Goal: Task Accomplishment & Management: Manage account settings

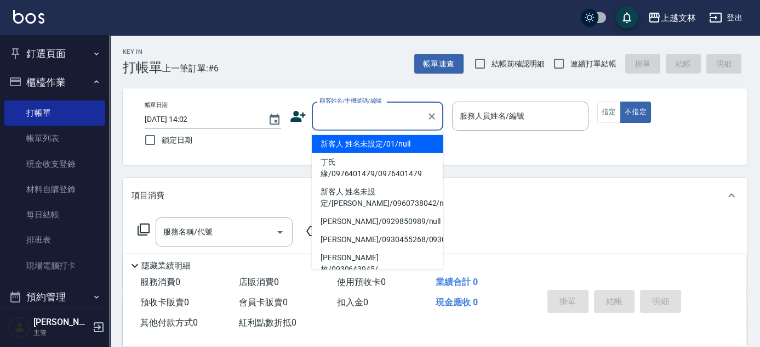
click at [339, 115] on input "顧客姓名/手機號碼/編號" at bounding box center [369, 115] width 105 height 19
drag, startPoint x: 348, startPoint y: 143, endPoint x: 413, endPoint y: 121, distance: 69.0
click at [347, 143] on li "新客人 姓名未設定/01/null" at bounding box center [378, 144] width 132 height 18
type input "新客人 姓名未設定/01/null"
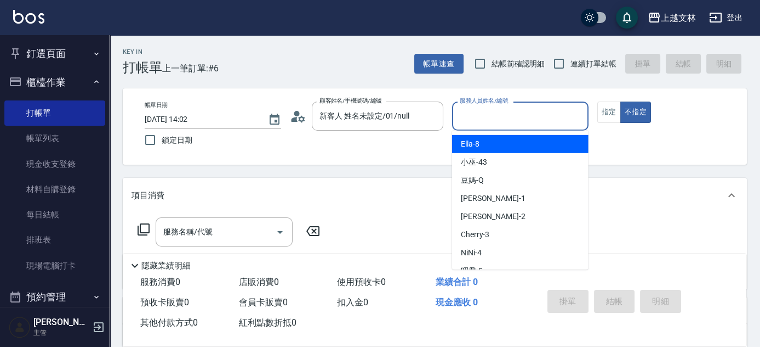
click at [516, 113] on input "服務人員姓名/編號" at bounding box center [520, 115] width 127 height 19
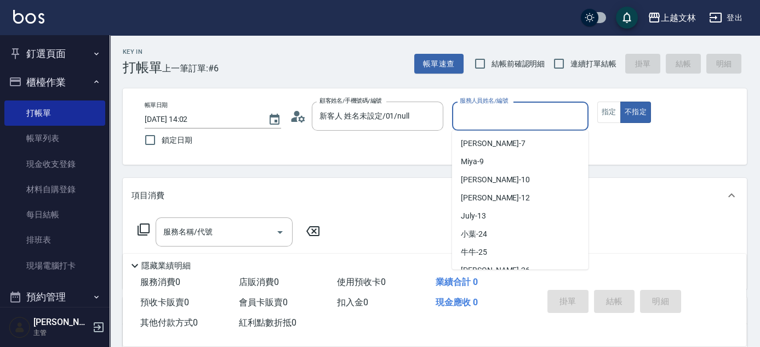
scroll to position [150, 0]
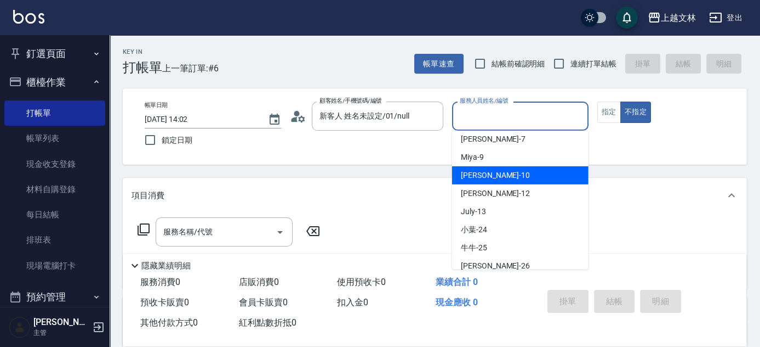
click at [487, 175] on div "[PERSON_NAME] -10" at bounding box center [520, 175] width 137 height 18
type input "[PERSON_NAME]-10"
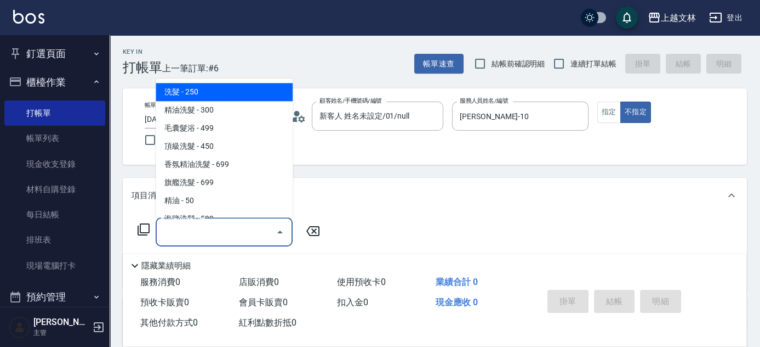
click at [217, 225] on input "服務名稱/代號" at bounding box center [216, 231] width 111 height 19
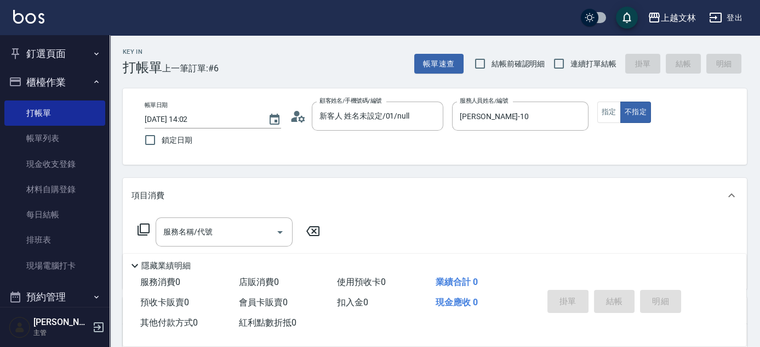
click at [520, 298] on div "現金應收 0" at bounding box center [480, 302] width 99 height 20
click at [235, 236] on input "服務名稱/代號" at bounding box center [216, 231] width 111 height 19
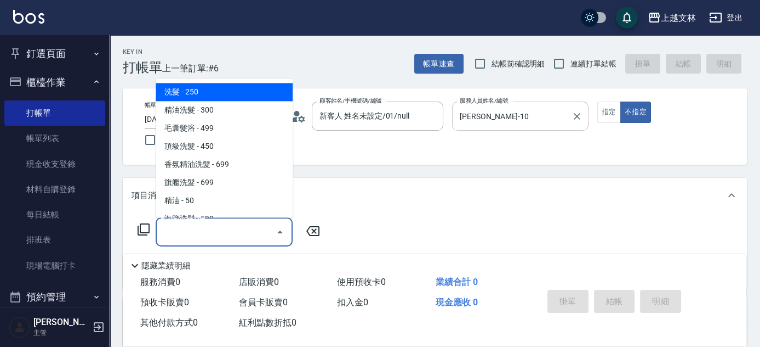
drag, startPoint x: 575, startPoint y: 115, endPoint x: 550, endPoint y: 120, distance: 25.2
click at [576, 115] on icon "Clear" at bounding box center [577, 116] width 11 height 11
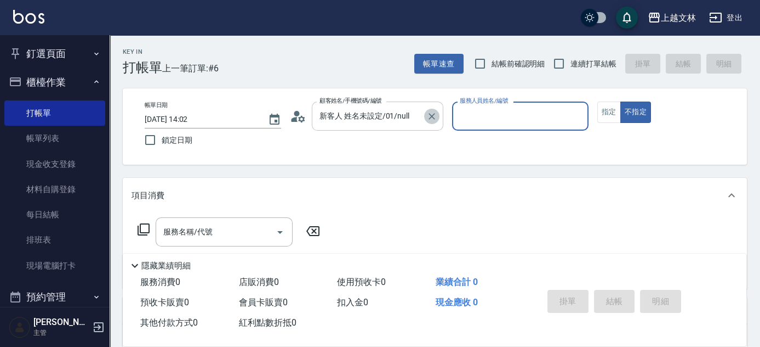
click at [436, 113] on icon "Clear" at bounding box center [432, 116] width 11 height 11
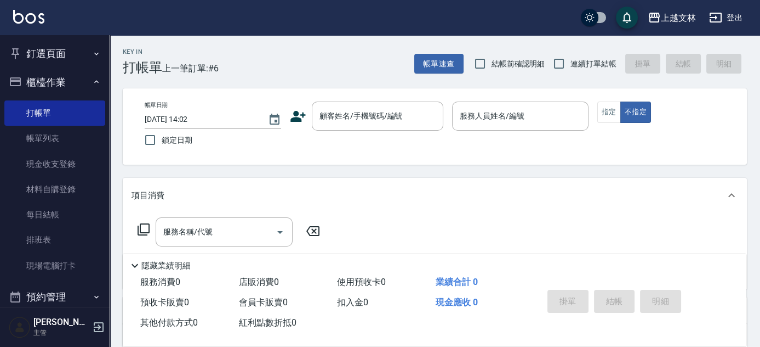
drag, startPoint x: 506, startPoint y: 76, endPoint x: 505, endPoint y: 81, distance: 5.5
click at [505, 81] on div "Key In 打帳單 上一筆訂單:#6 帳單速查 結帳前確認明細 連續打單結帳 掛單 結帳 明細 帳單日期 [DATE] 14:02 鎖定日期 顧客姓名/手機…" at bounding box center [435, 284] width 651 height 498
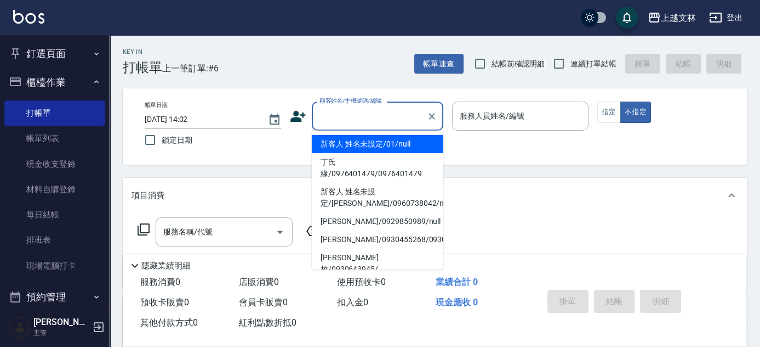
drag, startPoint x: 354, startPoint y: 109, endPoint x: 359, endPoint y: 113, distance: 6.6
click at [356, 111] on input "顧客姓名/手機號碼/編號" at bounding box center [369, 115] width 105 height 19
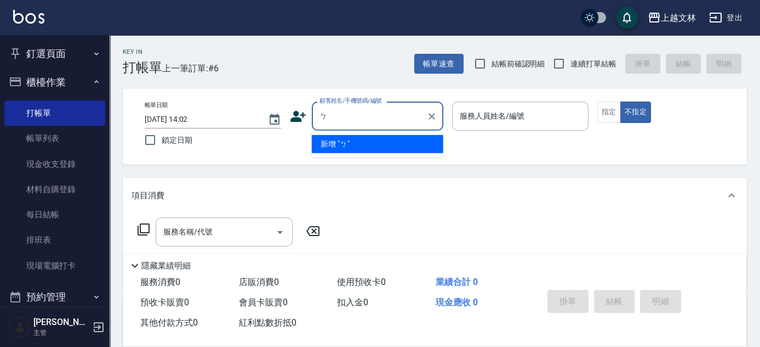
type input "ㄉ"
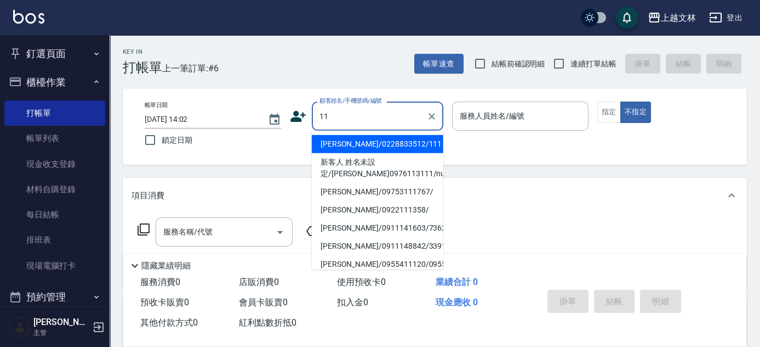
type input "1"
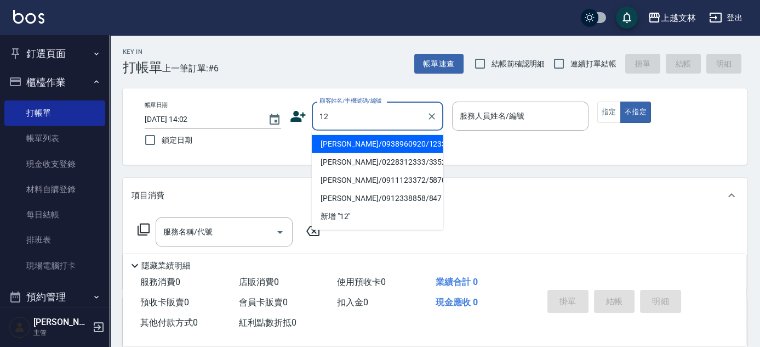
type input "1"
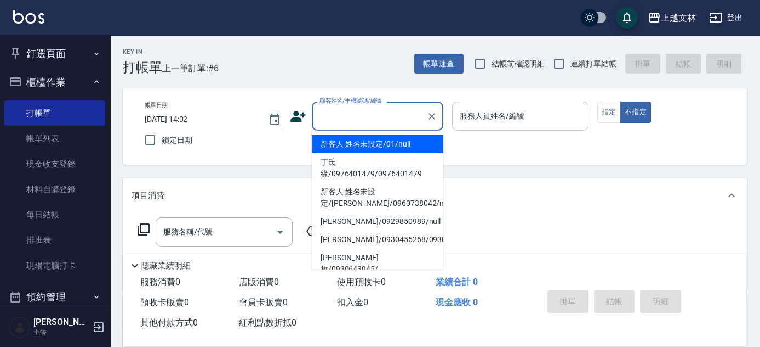
drag, startPoint x: 389, startPoint y: 144, endPoint x: 457, endPoint y: 127, distance: 69.5
click at [391, 141] on li "新客人 姓名未設定/01/null" at bounding box center [378, 144] width 132 height 18
type input "新客人 姓名未設定/01/null"
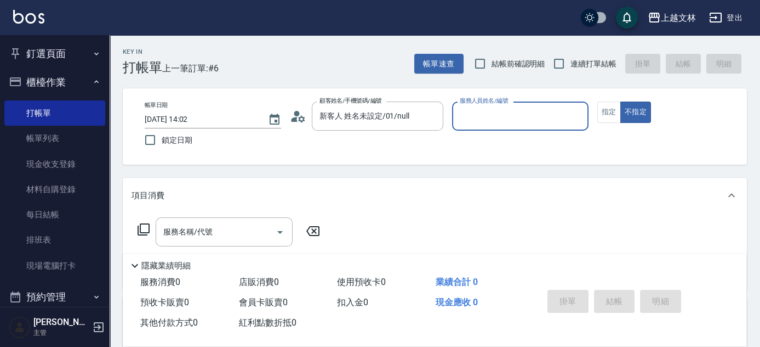
click at [491, 123] on input "服務人員姓名/編號" at bounding box center [520, 115] width 127 height 19
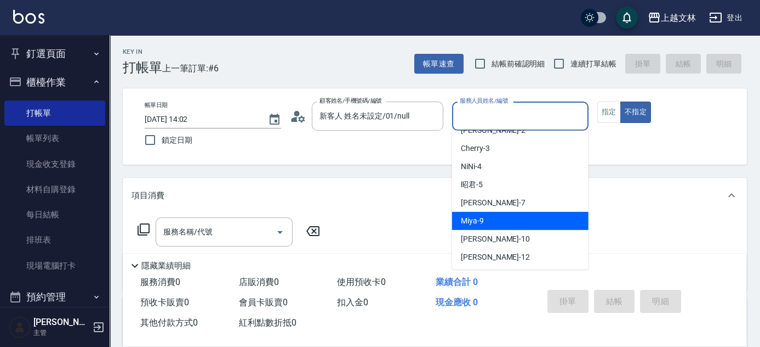
scroll to position [99, 0]
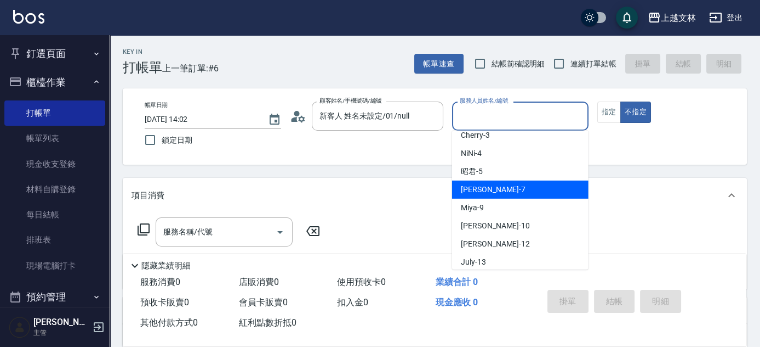
click at [528, 186] on div "Tiffany -7" at bounding box center [520, 189] width 137 height 18
type input "Tiffany-7"
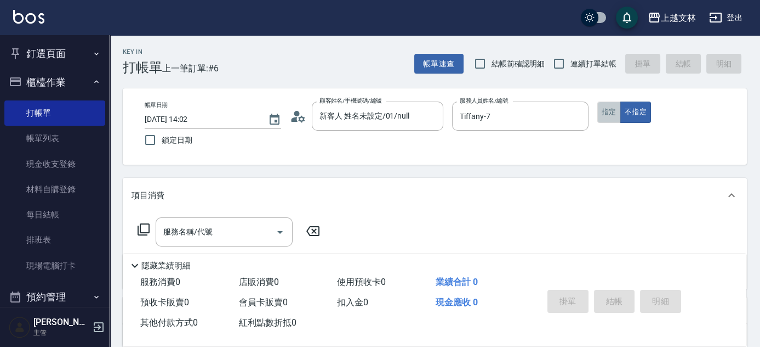
click at [611, 113] on button "指定" at bounding box center [610, 111] width 24 height 21
click at [273, 228] on button "Open" at bounding box center [280, 232] width 18 height 18
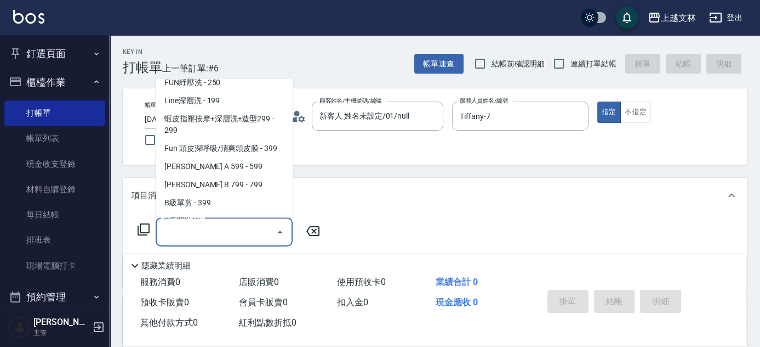
scroll to position [242, 0]
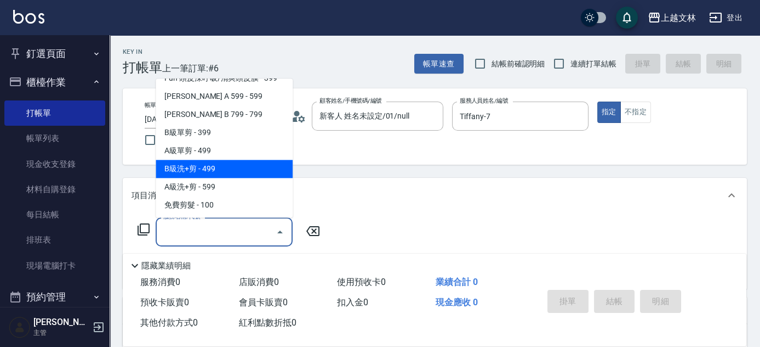
click at [238, 168] on span "B級洗+剪 - 499" at bounding box center [224, 169] width 137 height 18
type input "B級洗+剪(203)"
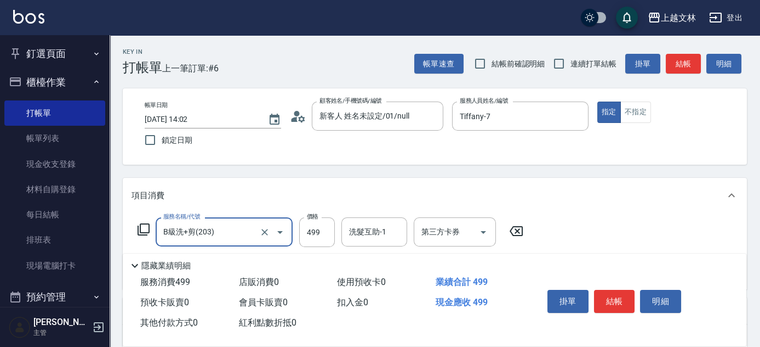
click at [365, 226] on div "洗髮互助-1 洗髮互助-1" at bounding box center [375, 231] width 66 height 29
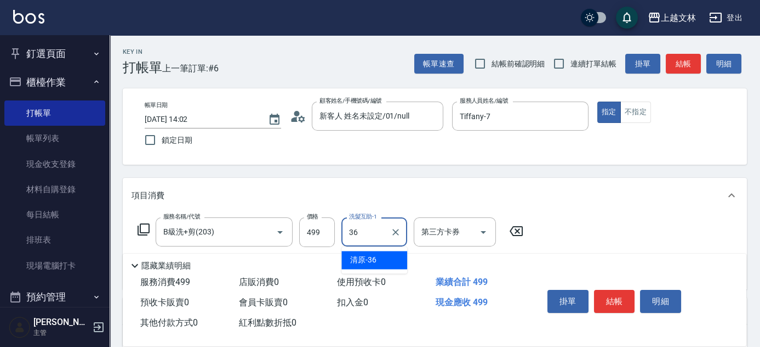
click at [373, 260] on span "清原 -36" at bounding box center [363, 260] width 26 height 12
type input "清原-36"
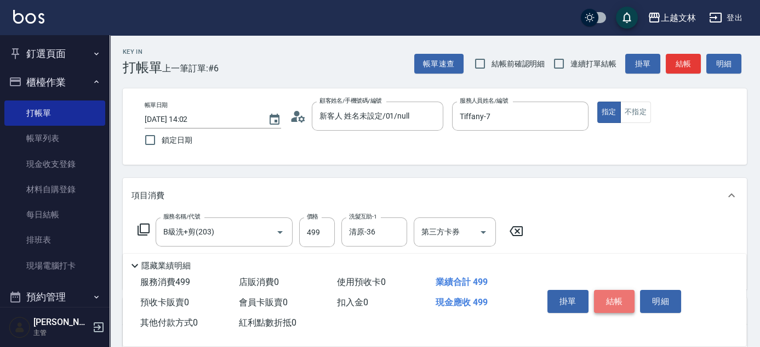
click at [626, 302] on button "結帳" at bounding box center [614, 300] width 41 height 23
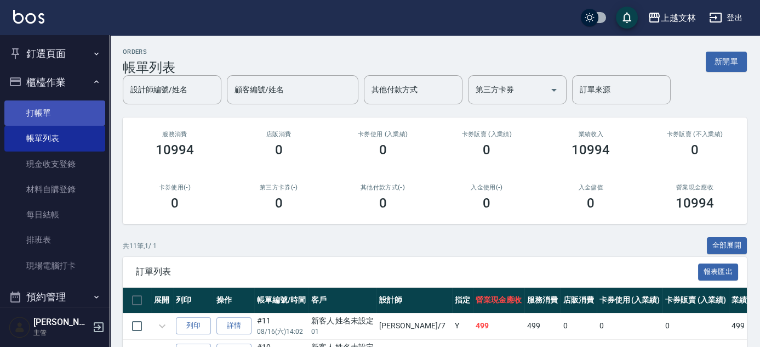
click at [67, 112] on link "打帳單" at bounding box center [54, 112] width 101 height 25
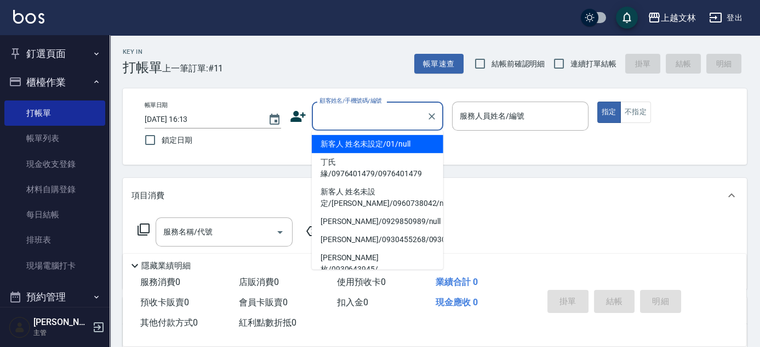
click at [396, 123] on input "顧客姓名/手機號碼/編號" at bounding box center [369, 115] width 105 height 19
click at [385, 144] on li "新客人 姓名未設定/01/null" at bounding box center [378, 144] width 132 height 18
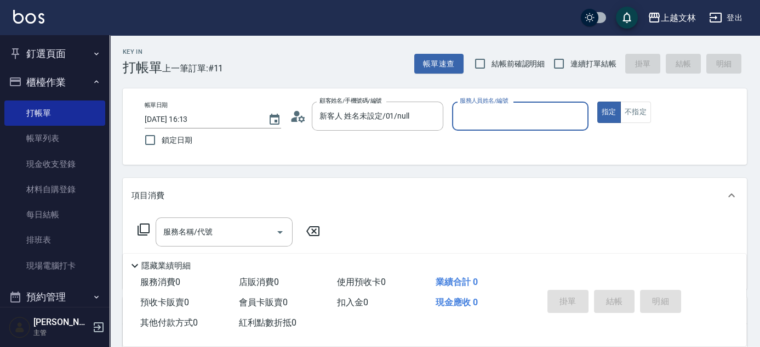
type input "新客人 姓名未設定/01/null"
click at [504, 124] on input "服務人員姓名/編號" at bounding box center [520, 115] width 127 height 19
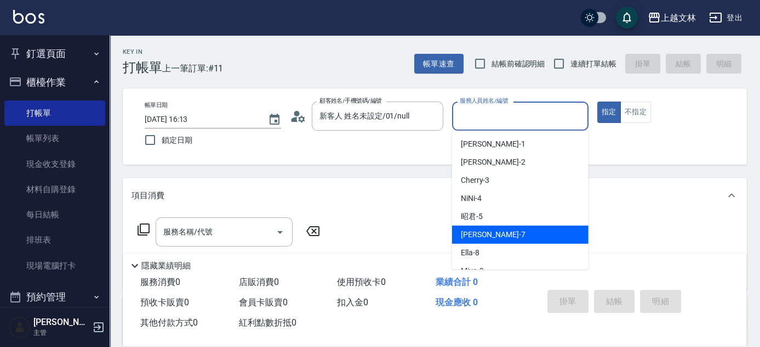
click at [496, 229] on div "Tiffany -7" at bounding box center [520, 234] width 137 height 18
type input "Tiffany-7"
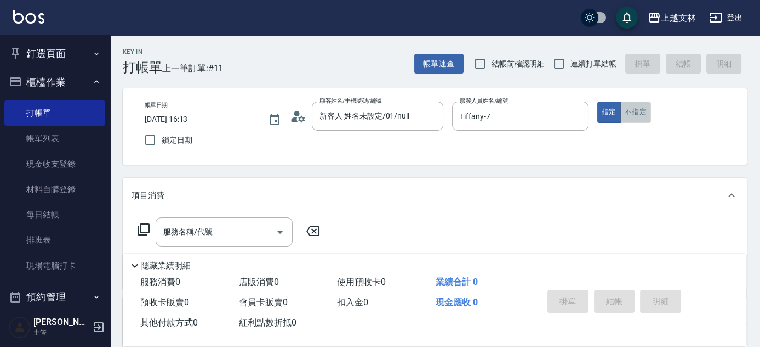
click at [628, 116] on button "不指定" at bounding box center [636, 111] width 31 height 21
click at [241, 236] on input "服務名稱/代號" at bounding box center [216, 231] width 111 height 19
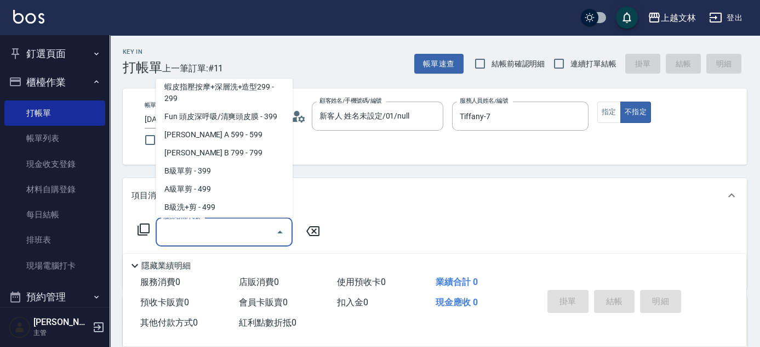
scroll to position [242, 0]
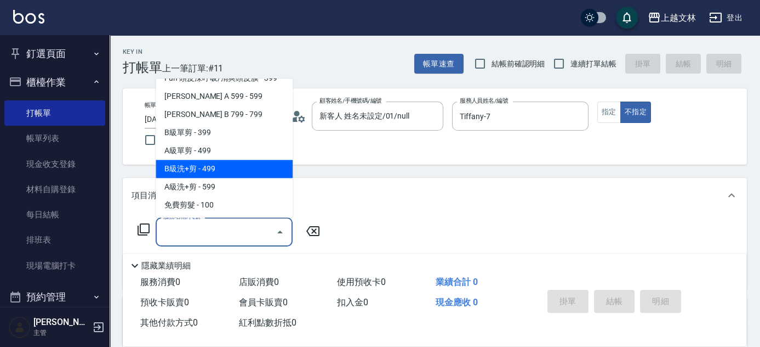
click at [263, 171] on span "B級洗+剪 - 499" at bounding box center [224, 169] width 137 height 18
type input "B級洗+剪(203)"
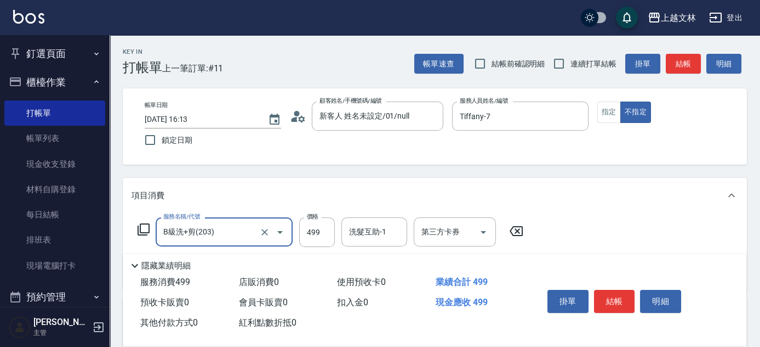
click at [368, 231] on div "洗髮互助-1 洗髮互助-1" at bounding box center [375, 231] width 66 height 29
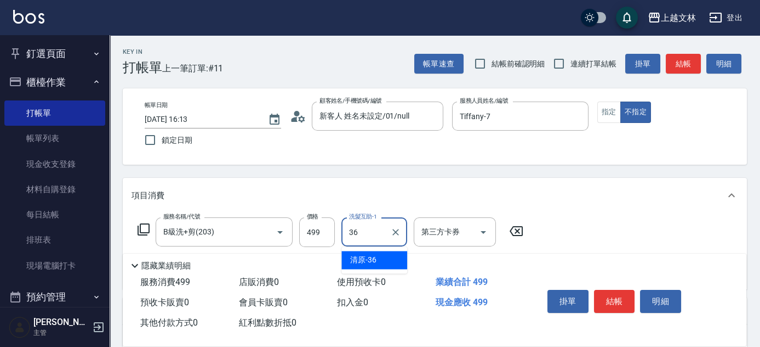
click at [388, 266] on div "清原 -36" at bounding box center [375, 260] width 66 height 18
type input "清原-36"
click at [617, 296] on button "結帳" at bounding box center [614, 300] width 41 height 23
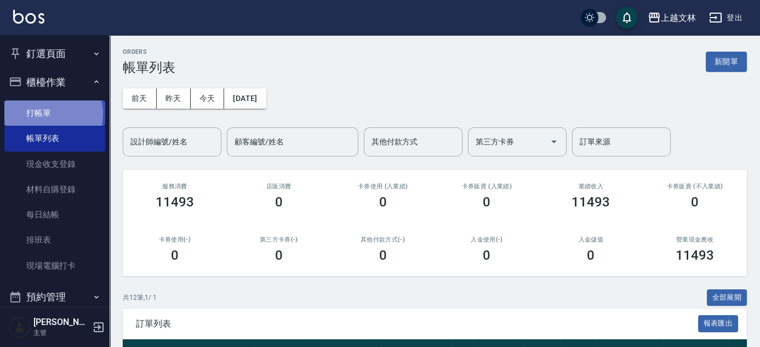
click at [51, 114] on link "打帳單" at bounding box center [54, 112] width 101 height 25
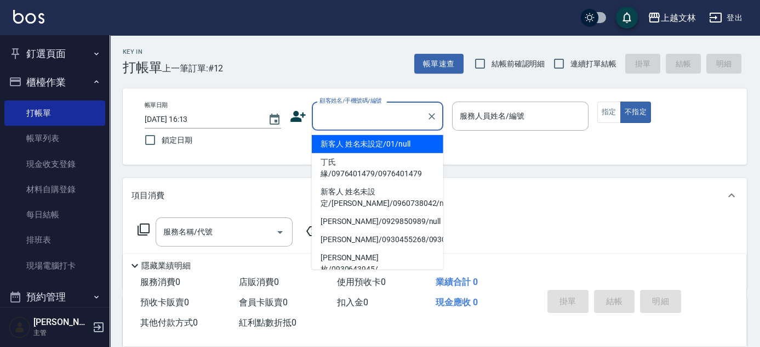
click at [413, 121] on input "顧客姓名/手機號碼/編號" at bounding box center [369, 115] width 105 height 19
click at [402, 146] on li "新客人 姓名未設定/01/null" at bounding box center [378, 144] width 132 height 18
type input "新客人 姓名未設定/01/null"
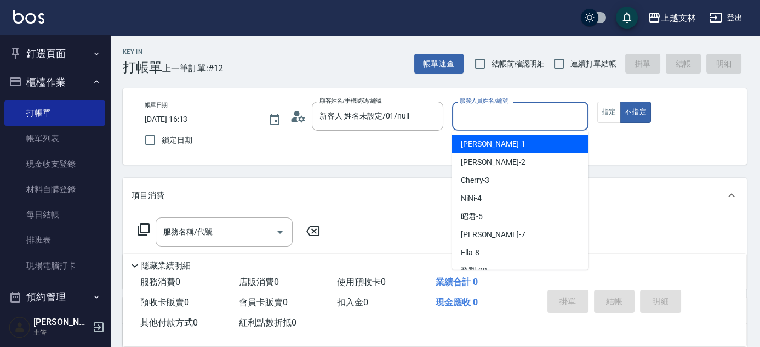
click at [508, 120] on input "服務人員姓名/編號" at bounding box center [520, 115] width 127 height 19
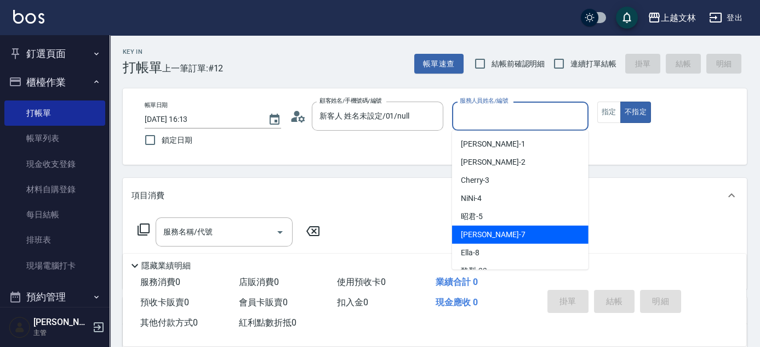
click at [495, 237] on div "Tiffany -7" at bounding box center [520, 234] width 137 height 18
type input "Tiffany-7"
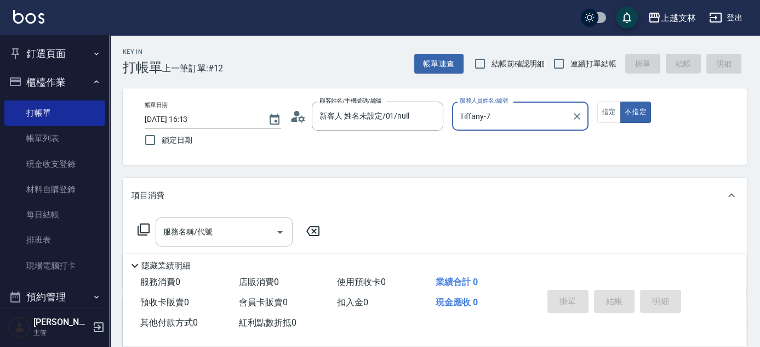
click at [234, 238] on input "服務名稱/代號" at bounding box center [216, 231] width 111 height 19
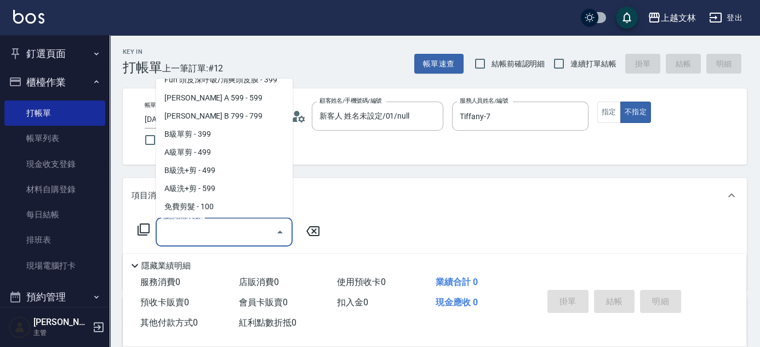
scroll to position [242, 0]
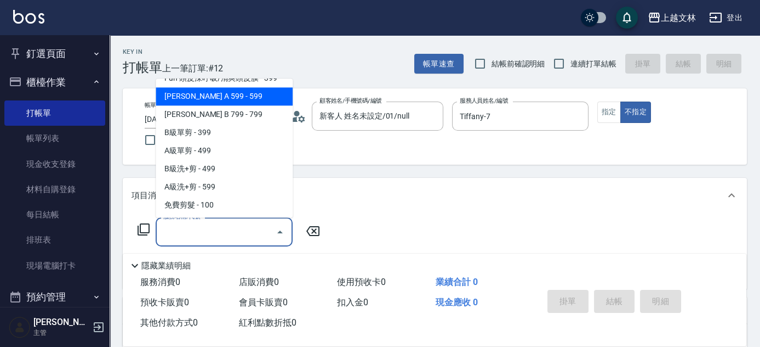
click at [222, 100] on span "[PERSON_NAME] A 599 - 599" at bounding box center [224, 97] width 137 height 18
type input "[PERSON_NAME] A 599(118)"
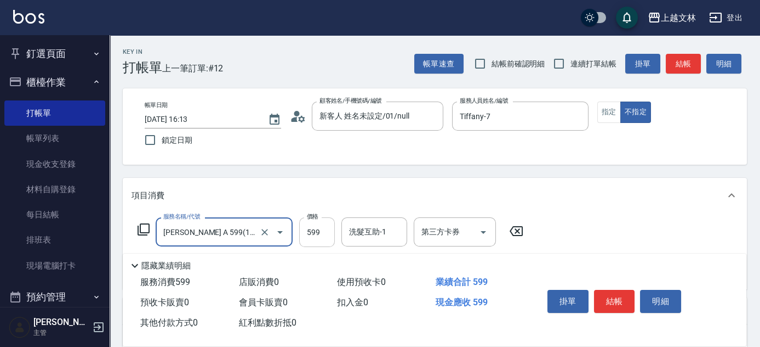
click at [306, 229] on input "599" at bounding box center [317, 232] width 36 height 30
type input "699"
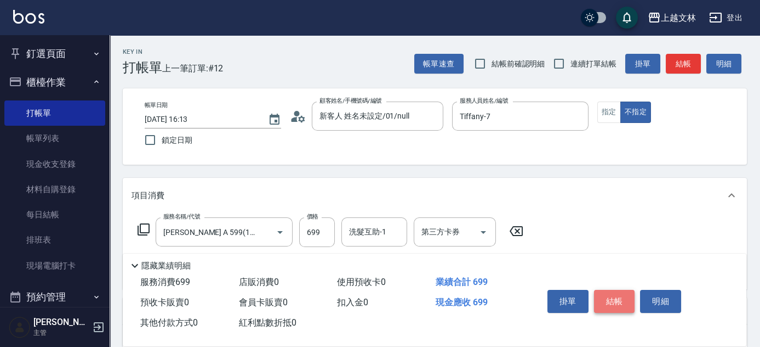
click at [606, 289] on button "結帳" at bounding box center [614, 300] width 41 height 23
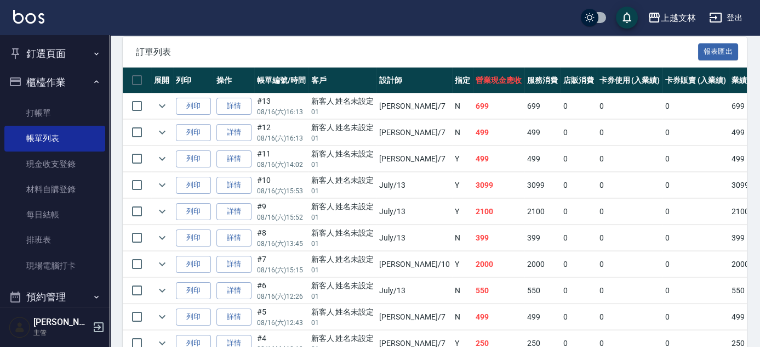
scroll to position [257, 0]
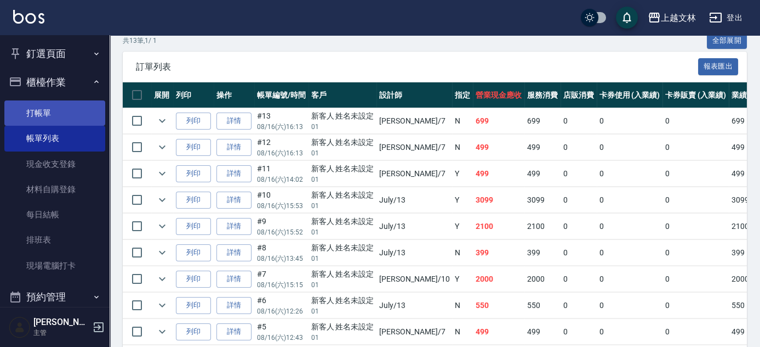
click at [57, 101] on li "打帳單" at bounding box center [54, 112] width 101 height 25
click at [44, 107] on link "打帳單" at bounding box center [54, 112] width 101 height 25
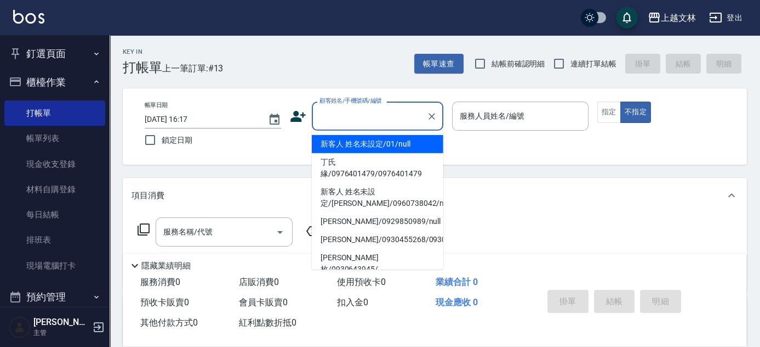
click at [357, 115] on input "顧客姓名/手機號碼/編號" at bounding box center [369, 115] width 105 height 19
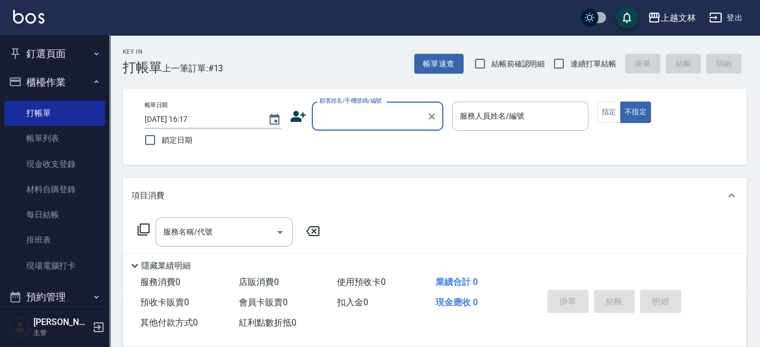
click at [372, 110] on input "顧客姓名/手機號碼/編號" at bounding box center [369, 115] width 105 height 19
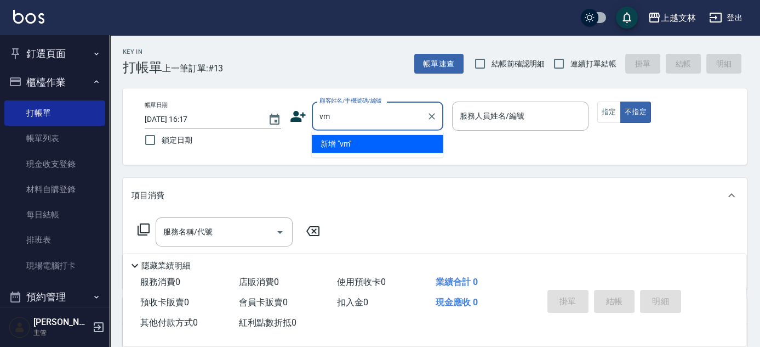
type input "v"
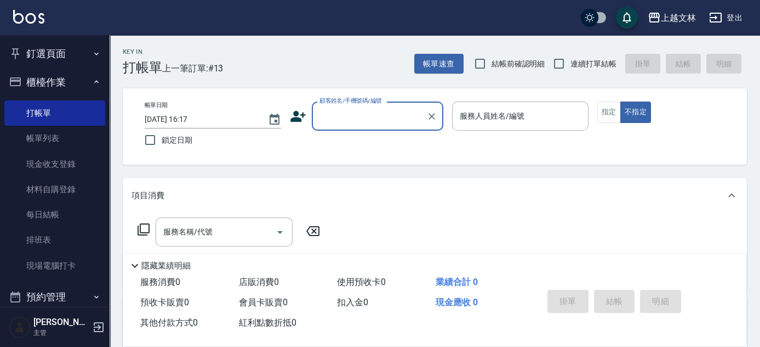
click at [394, 116] on input "顧客姓名/手機號碼/編號" at bounding box center [369, 115] width 105 height 19
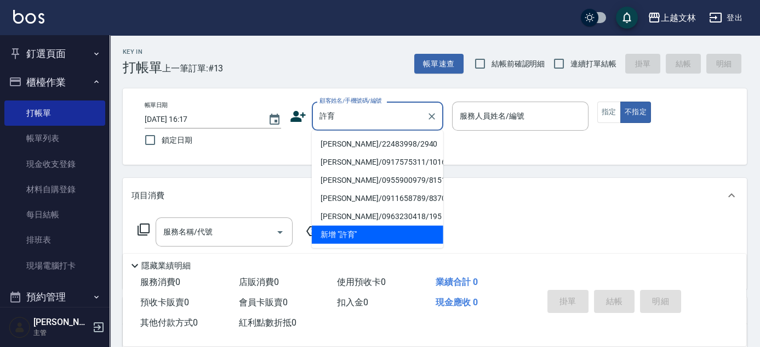
click at [377, 141] on li "[PERSON_NAME]/22483998/2940" at bounding box center [378, 144] width 132 height 18
type input "[PERSON_NAME]/22483998/2940"
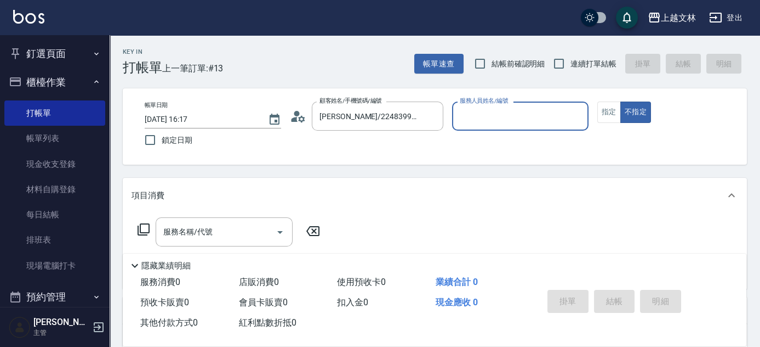
type input "Ella-8"
click at [143, 228] on icon at bounding box center [143, 229] width 13 height 13
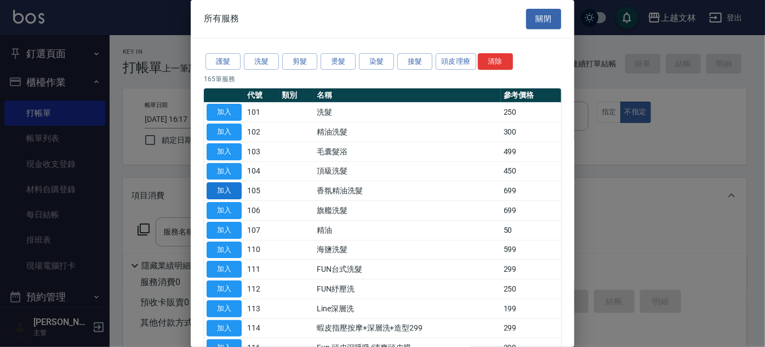
click at [220, 189] on button "加入" at bounding box center [224, 190] width 35 height 17
type input "香氛精油洗髮(105)"
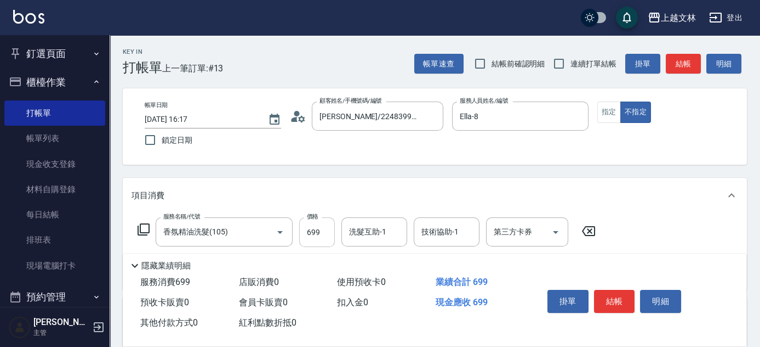
click at [326, 229] on input "699" at bounding box center [317, 232] width 36 height 30
type input "1199"
click at [621, 113] on button "不指定" at bounding box center [636, 111] width 31 height 21
click at [615, 113] on button "指定" at bounding box center [610, 111] width 24 height 21
click at [691, 63] on button "結帳" at bounding box center [683, 64] width 35 height 20
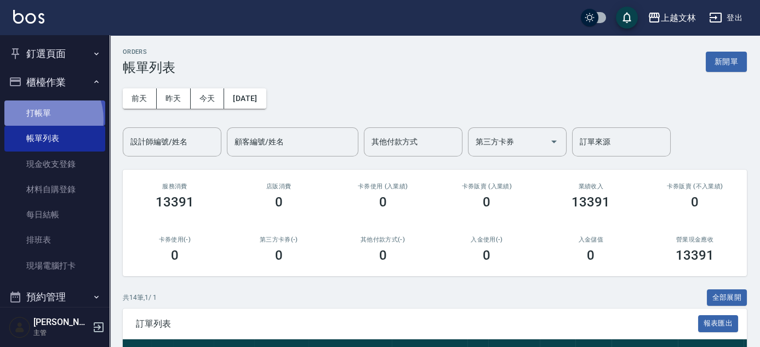
click at [41, 119] on link "打帳單" at bounding box center [54, 112] width 101 height 25
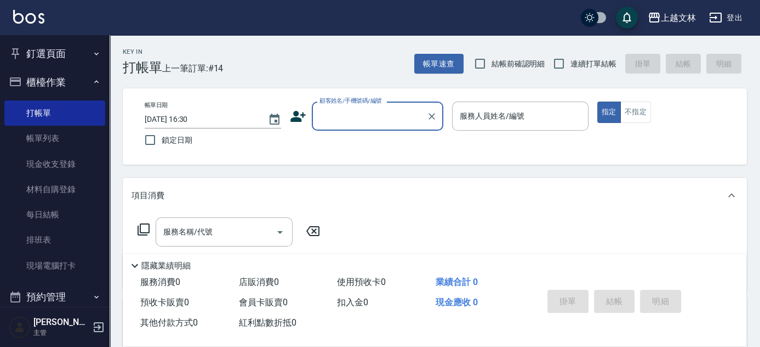
click at [349, 113] on input "顧客姓名/手機號碼/編號" at bounding box center [369, 115] width 105 height 19
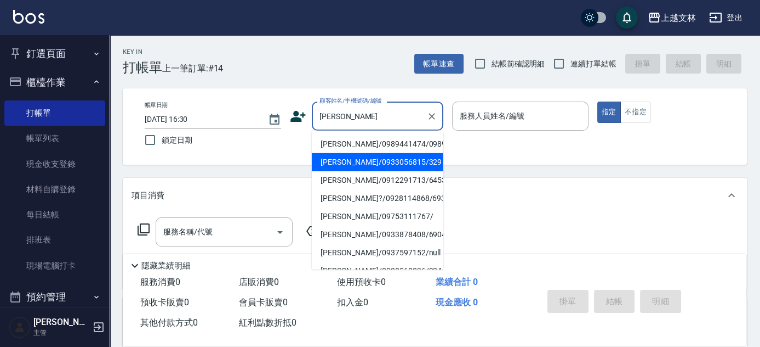
click at [370, 171] on li "[PERSON_NAME]/0933056815/329" at bounding box center [378, 162] width 132 height 18
type input "[PERSON_NAME]/0933056815/329"
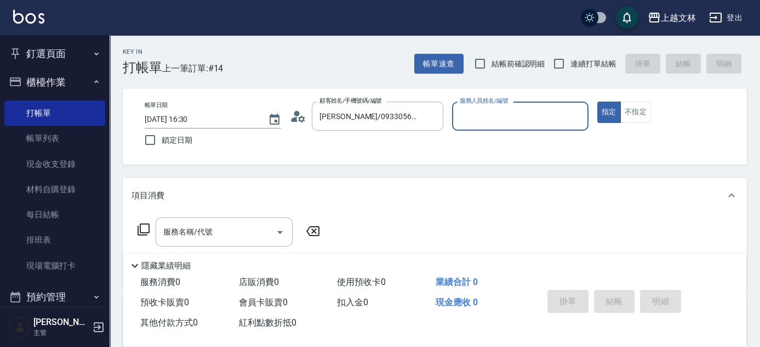
type input "Ella-8"
click at [145, 226] on icon at bounding box center [143, 229] width 13 height 13
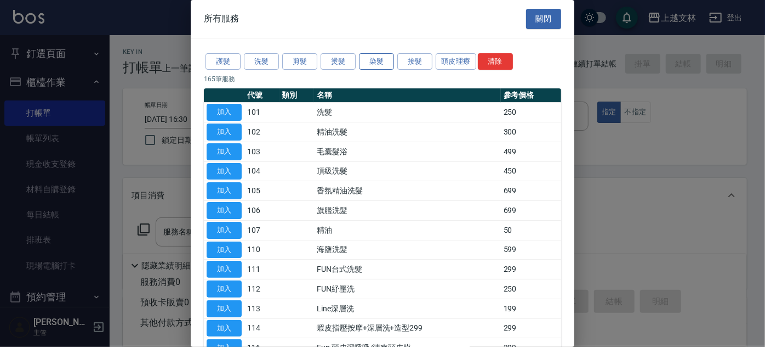
click at [371, 61] on button "染髮" at bounding box center [376, 61] width 35 height 17
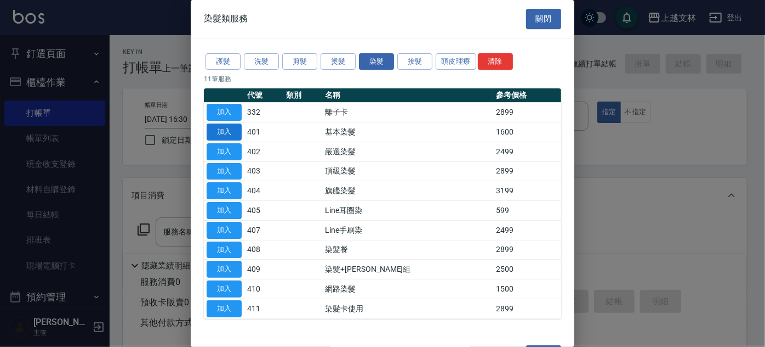
click at [218, 128] on button "加入" at bounding box center [224, 131] width 35 height 17
type input "基本染髮(401)"
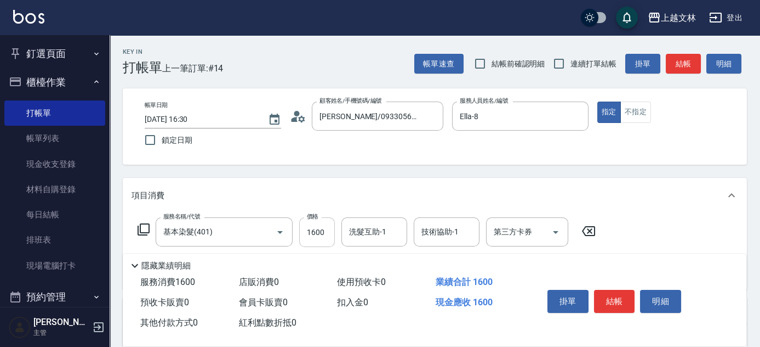
click at [326, 234] on input "1600" at bounding box center [317, 232] width 36 height 30
type input "1800"
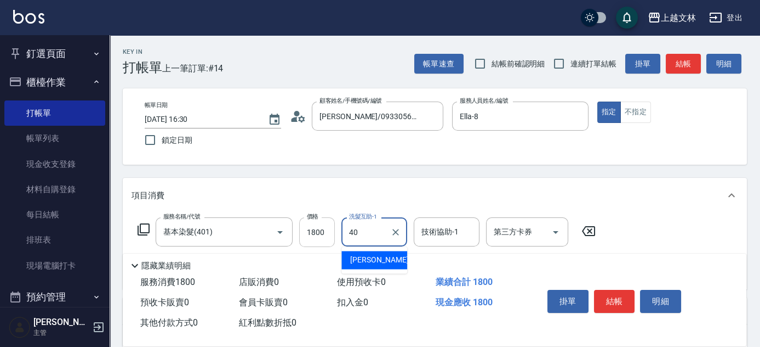
type input "[PERSON_NAME]-40"
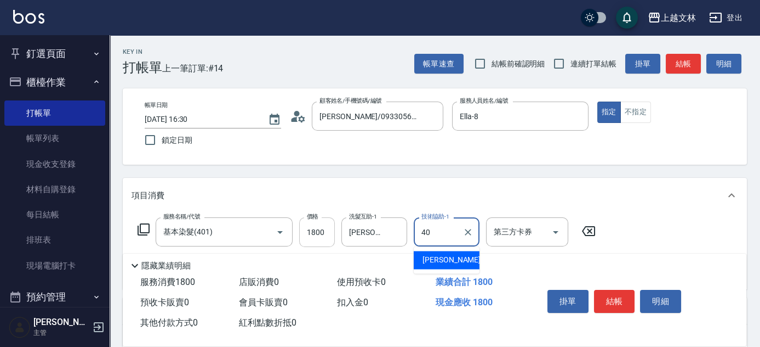
type input "[PERSON_NAME]-40"
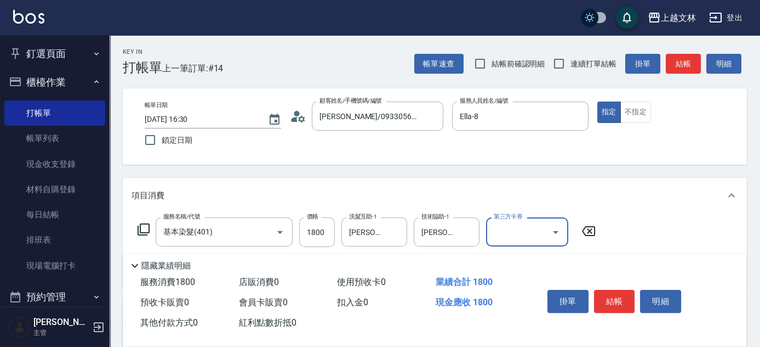
click at [687, 64] on button "結帳" at bounding box center [683, 64] width 35 height 20
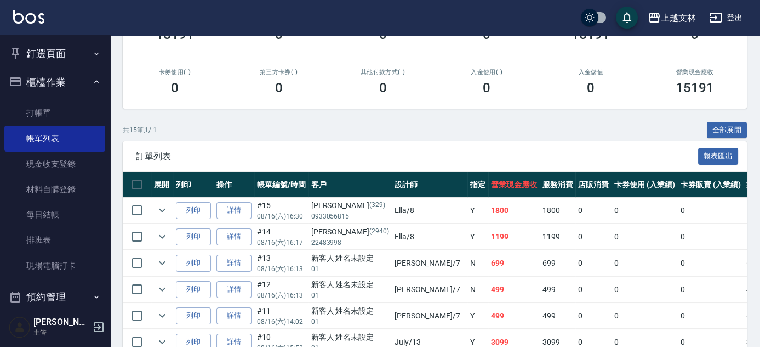
scroll to position [181, 0]
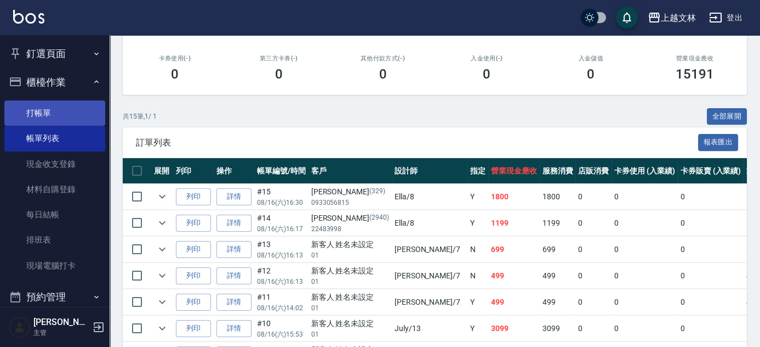
drag, startPoint x: 36, startPoint y: 115, endPoint x: 82, endPoint y: 117, distance: 45.6
click at [36, 115] on link "打帳單" at bounding box center [54, 112] width 101 height 25
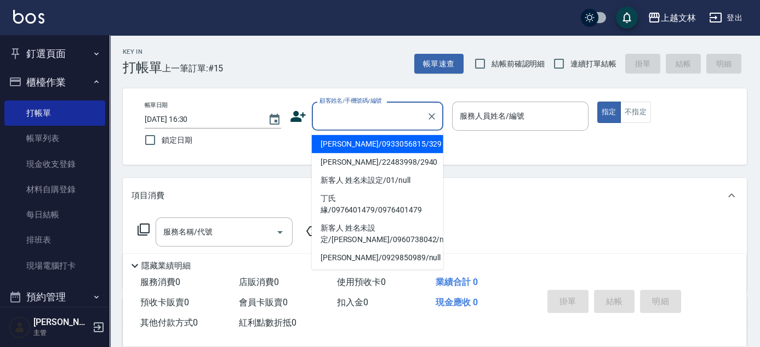
click at [350, 115] on input "顧客姓名/手機號碼/編號" at bounding box center [369, 115] width 105 height 19
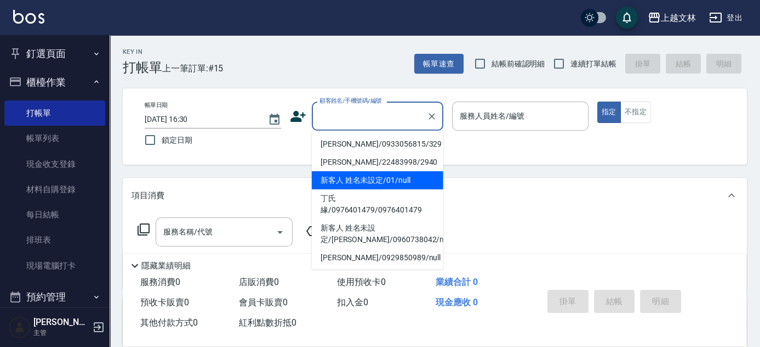
drag, startPoint x: 354, startPoint y: 180, endPoint x: 461, endPoint y: 152, distance: 110.0
click at [355, 180] on li "新客人 姓名未設定/01/null" at bounding box center [378, 180] width 132 height 18
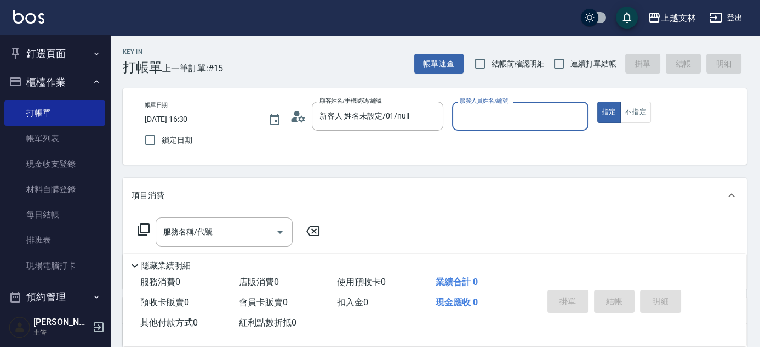
type input "新客人 姓名未設定/01/null"
click at [490, 113] on input "服務人員姓名/編號" at bounding box center [520, 115] width 127 height 19
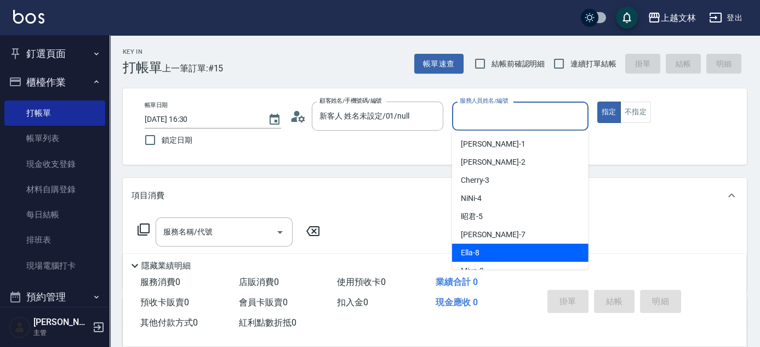
click at [478, 253] on span "Ella -8" at bounding box center [470, 253] width 19 height 12
type input "Ella-8"
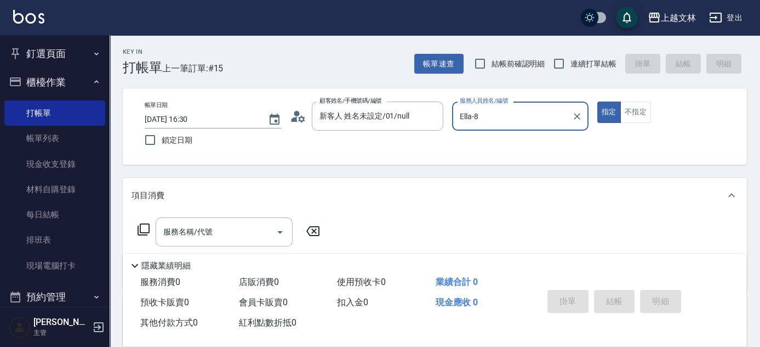
click at [144, 230] on icon at bounding box center [143, 229] width 13 height 13
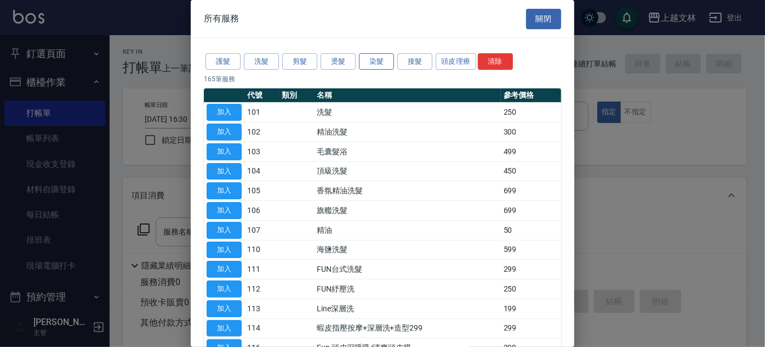
click at [373, 62] on button "染髮" at bounding box center [376, 61] width 35 height 17
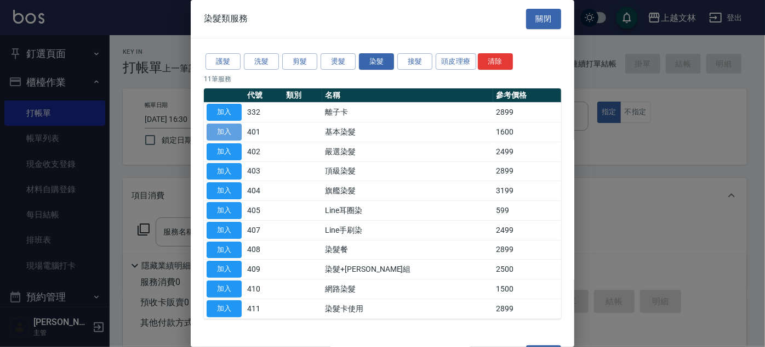
click at [230, 129] on button "加入" at bounding box center [224, 131] width 35 height 17
type input "基本染髮(401)"
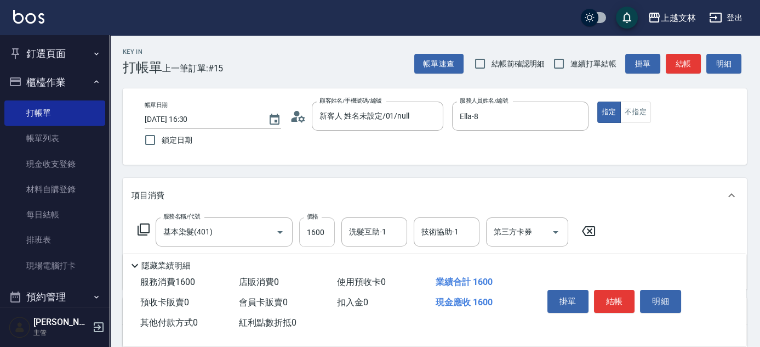
click at [332, 230] on input "1600" at bounding box center [317, 232] width 36 height 30
type input "3399"
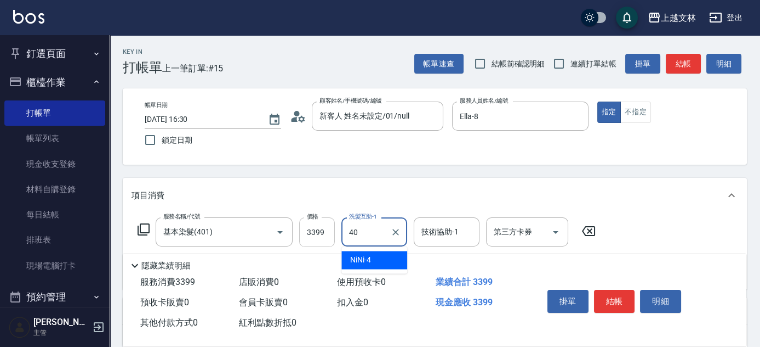
type input "[PERSON_NAME]-40"
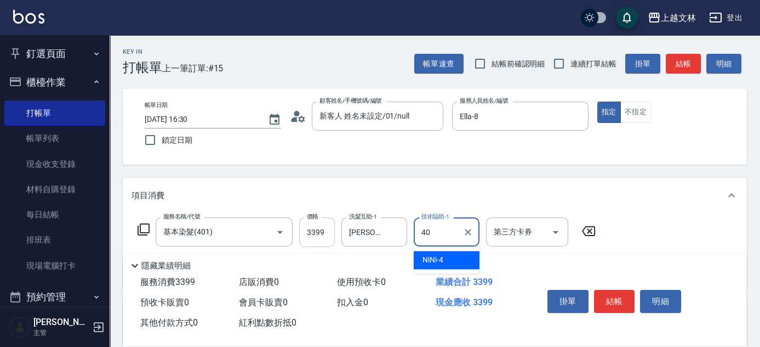
type input "[PERSON_NAME]-40"
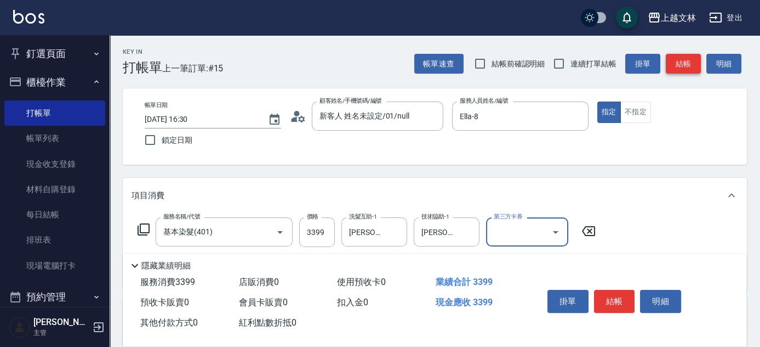
click at [692, 65] on button "結帳" at bounding box center [683, 64] width 35 height 20
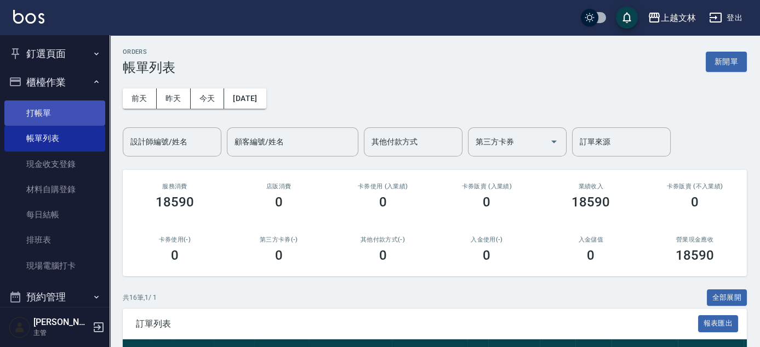
click at [61, 111] on link "打帳單" at bounding box center [54, 112] width 101 height 25
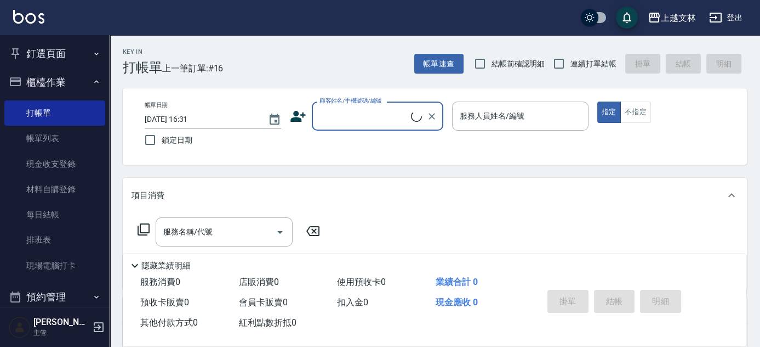
click at [342, 110] on input "顧客姓名/手機號碼/編號" at bounding box center [364, 115] width 94 height 19
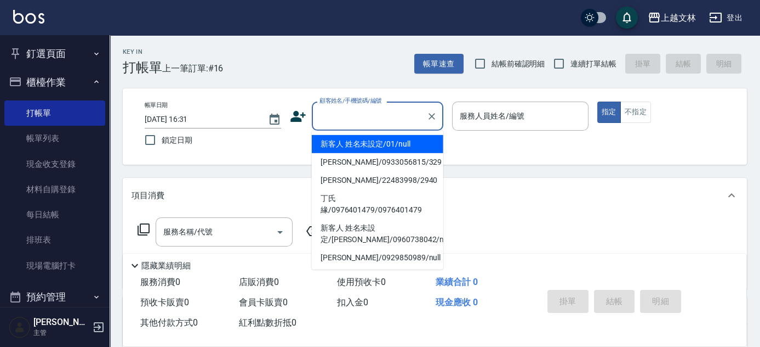
click at [342, 143] on li "新客人 姓名未設定/01/null" at bounding box center [378, 144] width 132 height 18
type input "新客人 姓名未設定/01/null"
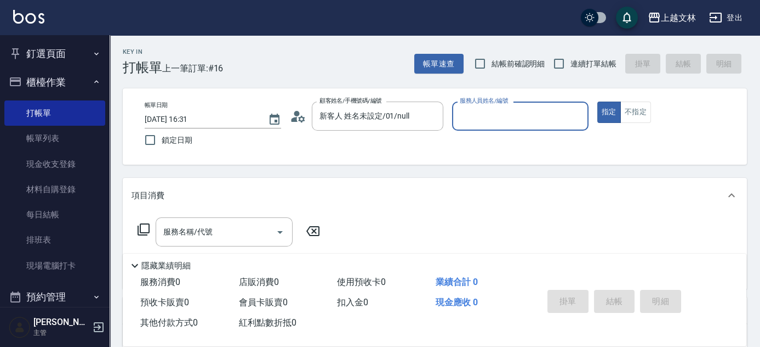
click at [482, 113] on input "服務人員姓名/編號" at bounding box center [520, 115] width 127 height 19
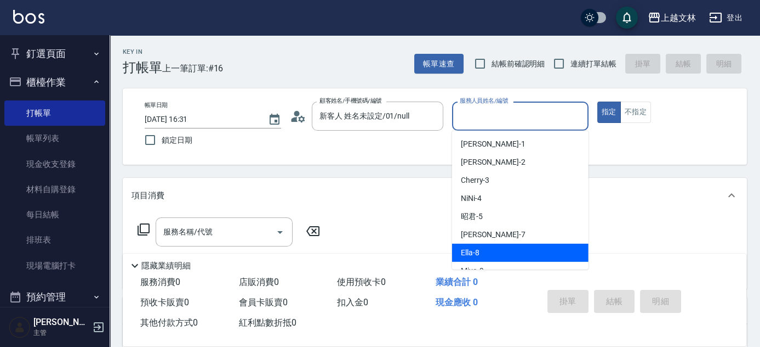
click at [475, 248] on span "Ella -8" at bounding box center [470, 253] width 19 height 12
type input "Ella-8"
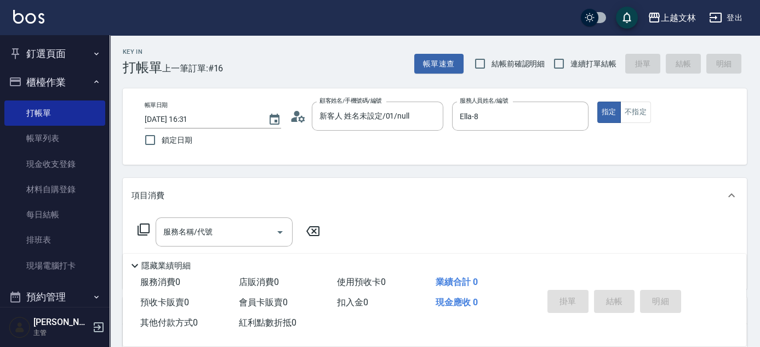
click at [145, 226] on icon at bounding box center [143, 229] width 13 height 13
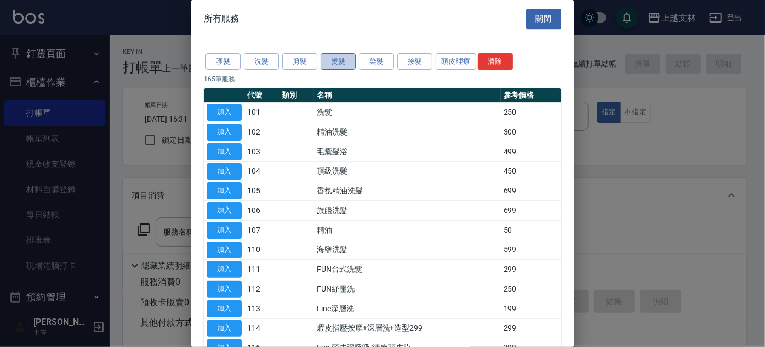
click at [336, 59] on button "燙髮" at bounding box center [338, 61] width 35 height 17
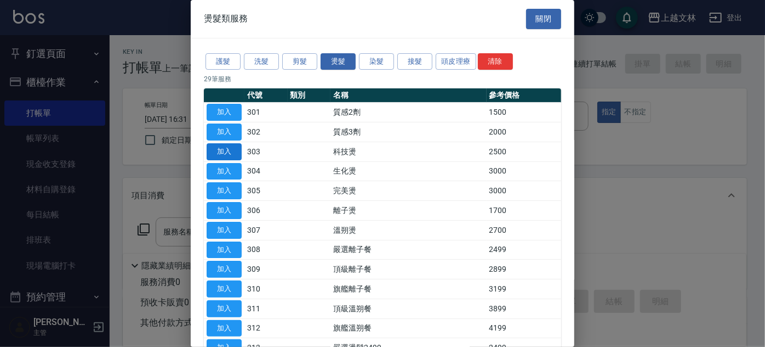
click at [229, 150] on button "加入" at bounding box center [224, 151] width 35 height 17
type input "科技燙(303)"
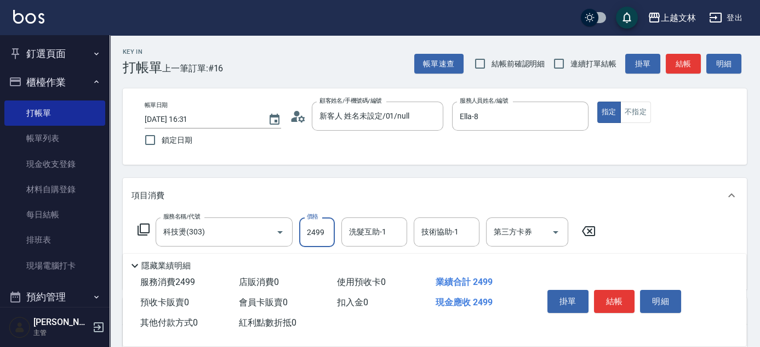
type input "2499"
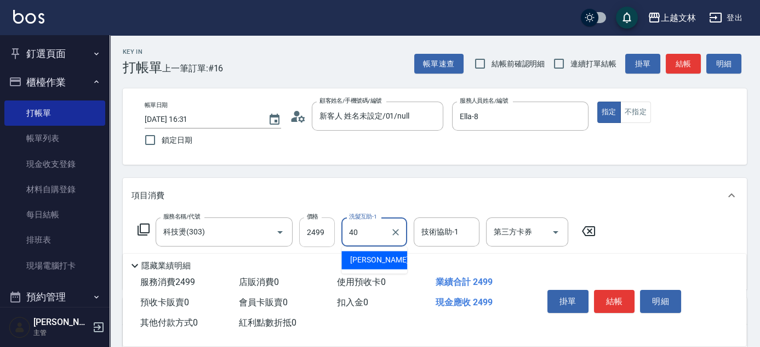
type input "[PERSON_NAME]-40"
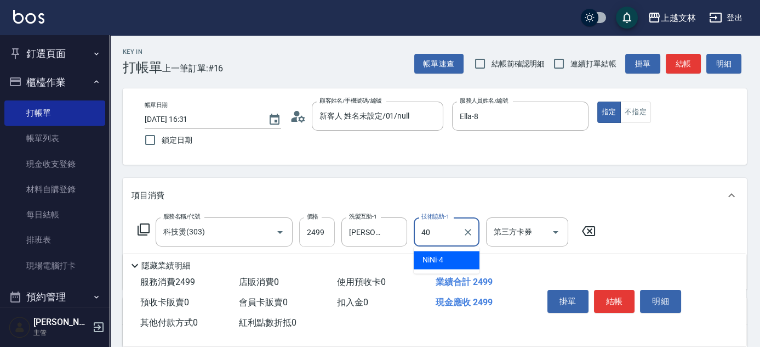
type input "[PERSON_NAME]-40"
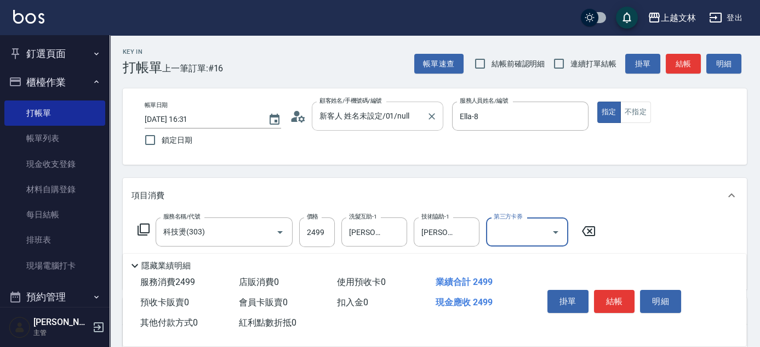
click at [374, 119] on input "新客人 姓名未設定/01/null" at bounding box center [369, 115] width 105 height 19
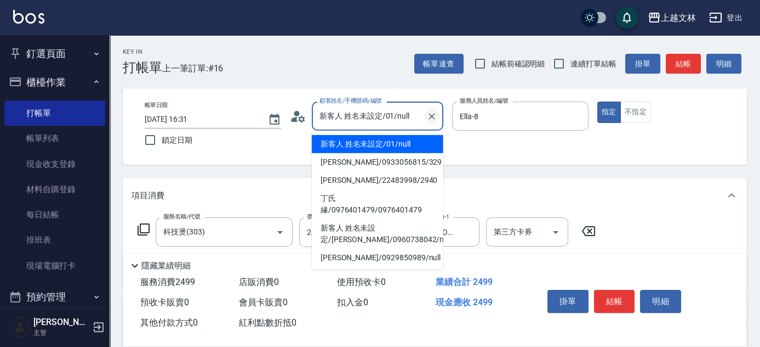
click at [430, 116] on icon "Clear" at bounding box center [432, 116] width 11 height 11
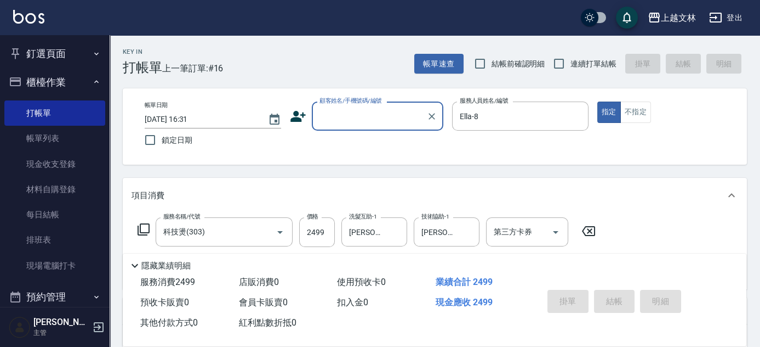
click at [385, 111] on input "顧客姓名/手機號碼/編號" at bounding box center [369, 115] width 105 height 19
click at [388, 113] on input "顧客姓名/手機號碼/編號" at bounding box center [369, 115] width 105 height 19
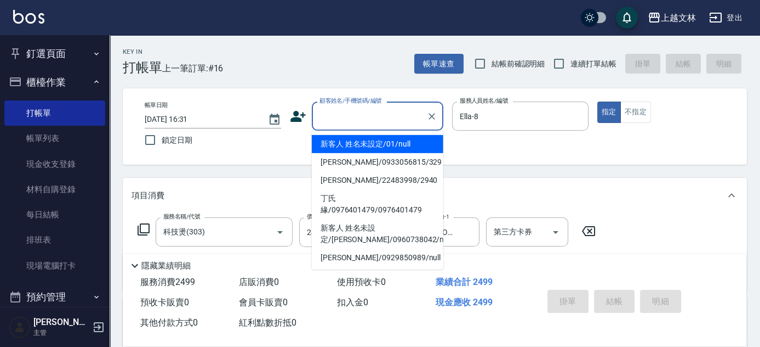
click at [376, 142] on li "新客人 姓名未設定/01/null" at bounding box center [378, 144] width 132 height 18
type input "新客人 姓名未設定/01/null"
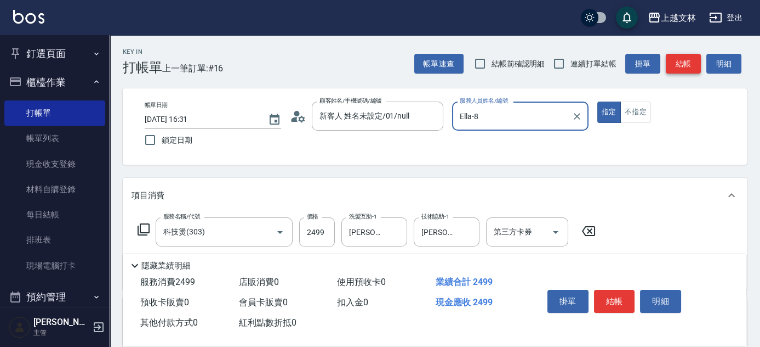
click at [686, 65] on button "結帳" at bounding box center [683, 64] width 35 height 20
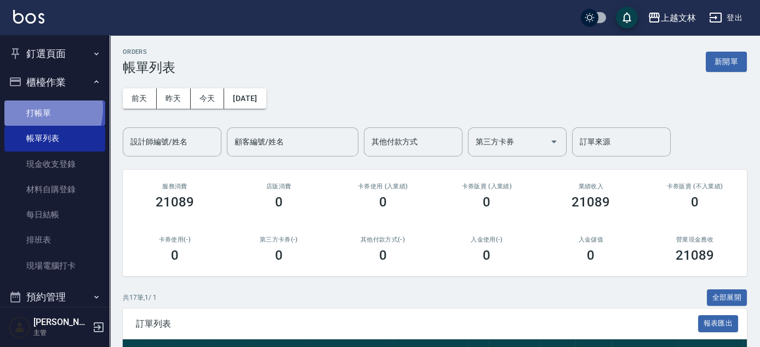
click at [29, 108] on link "打帳單" at bounding box center [54, 112] width 101 height 25
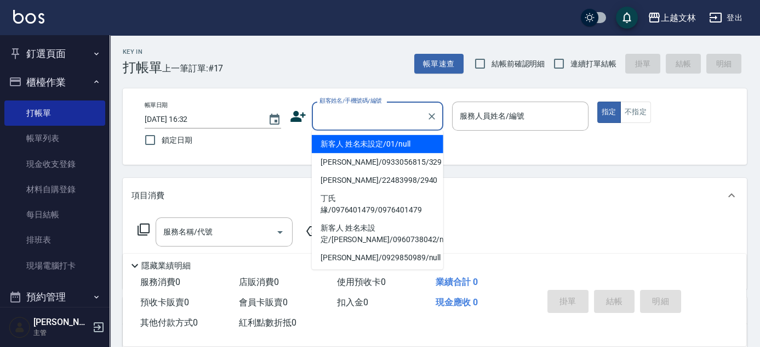
click at [372, 118] on input "顧客姓名/手機號碼/編號" at bounding box center [369, 115] width 105 height 19
drag, startPoint x: 367, startPoint y: 141, endPoint x: 461, endPoint y: 115, distance: 98.1
click at [368, 143] on li "新客人 姓名未設定/01/null" at bounding box center [378, 144] width 132 height 18
type input "新客人 姓名未設定/01/null"
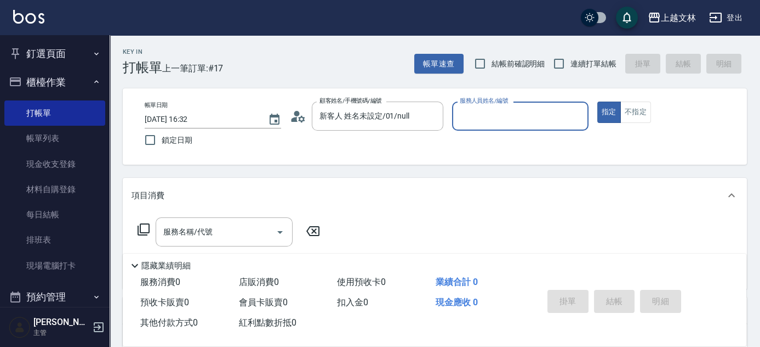
click at [472, 109] on input "服務人員姓名/編號" at bounding box center [520, 115] width 127 height 19
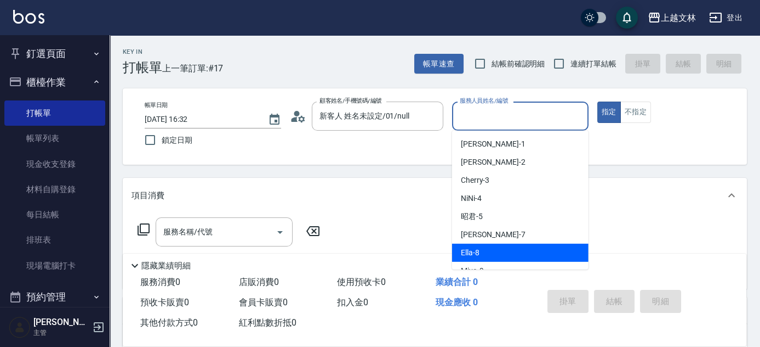
click at [479, 256] on span "Ella -8" at bounding box center [470, 253] width 19 height 12
type input "Ella-8"
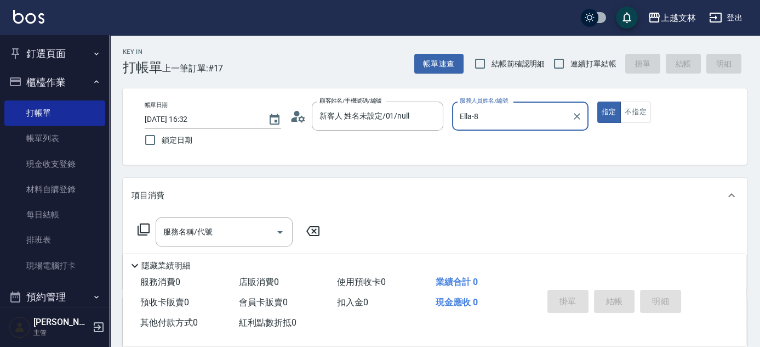
click at [144, 226] on icon at bounding box center [143, 229] width 13 height 13
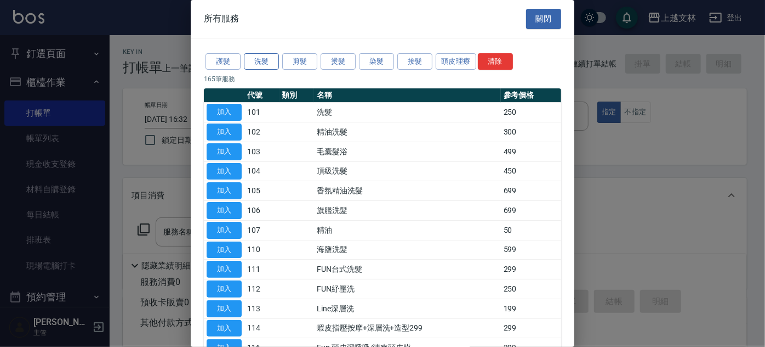
click at [267, 58] on button "洗髮" at bounding box center [261, 61] width 35 height 17
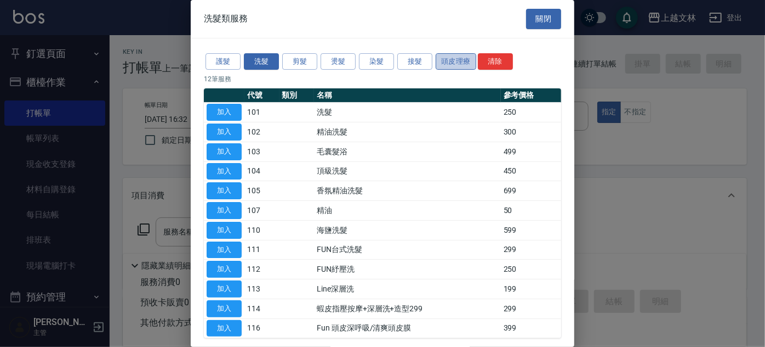
click at [452, 60] on button "頭皮理療" at bounding box center [456, 61] width 41 height 17
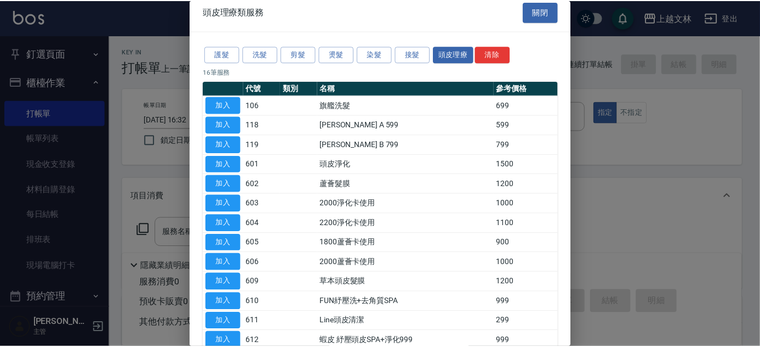
scroll to position [13, 0]
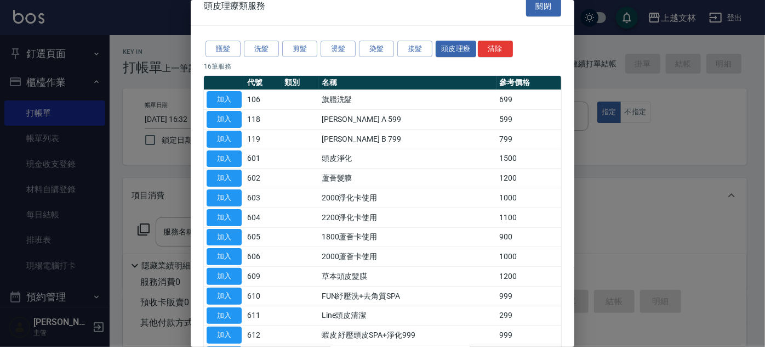
drag, startPoint x: 228, startPoint y: 117, endPoint x: 276, endPoint y: 146, distance: 56.0
click at [228, 118] on button "加入" at bounding box center [224, 119] width 35 height 17
type input "[PERSON_NAME] A 599(118)"
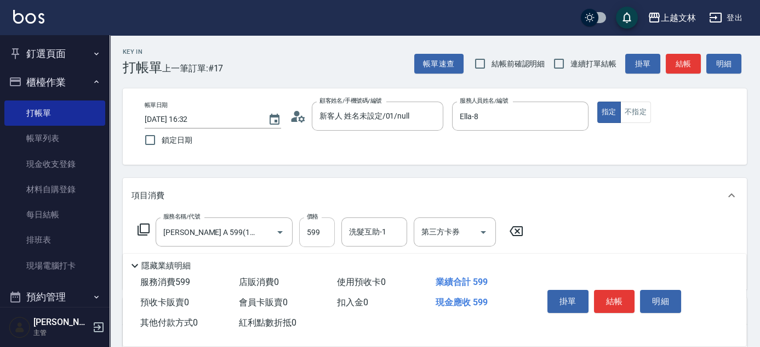
click at [326, 228] on input "599" at bounding box center [317, 232] width 36 height 30
type input "699"
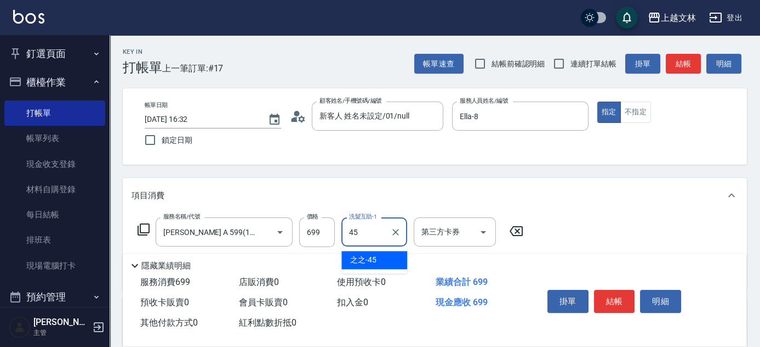
type input "之之-45"
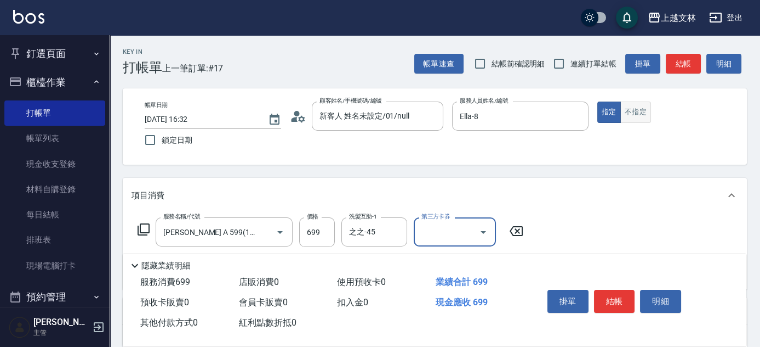
click at [631, 116] on button "不指定" at bounding box center [636, 111] width 31 height 21
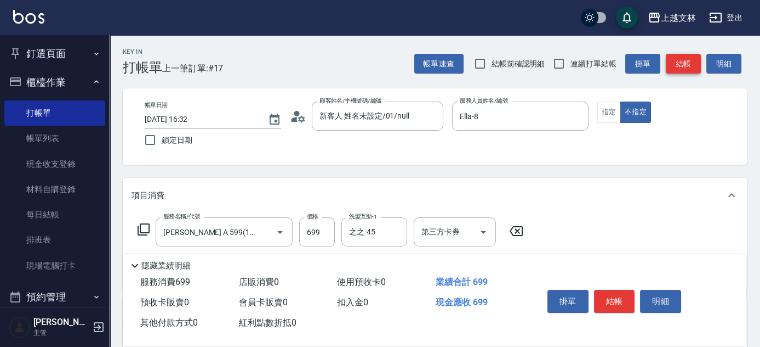
click at [678, 63] on button "結帳" at bounding box center [683, 64] width 35 height 20
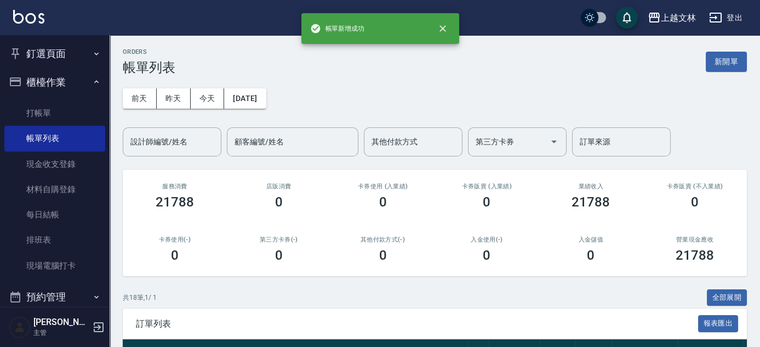
drag, startPoint x: 45, startPoint y: 116, endPoint x: 283, endPoint y: 132, distance: 239.0
click at [45, 116] on link "打帳單" at bounding box center [54, 112] width 101 height 25
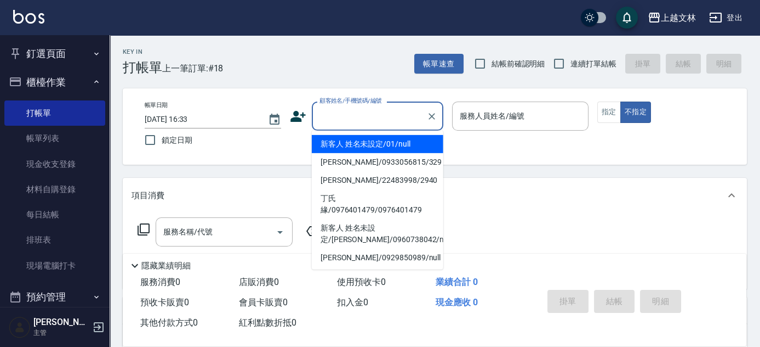
click at [343, 118] on input "顧客姓名/手機號碼/編號" at bounding box center [369, 115] width 105 height 19
drag, startPoint x: 350, startPoint y: 143, endPoint x: 375, endPoint y: 149, distance: 25.9
click at [351, 144] on li "新客人 姓名未設定/01/null" at bounding box center [378, 144] width 132 height 18
type input "新客人 姓名未設定/01/null"
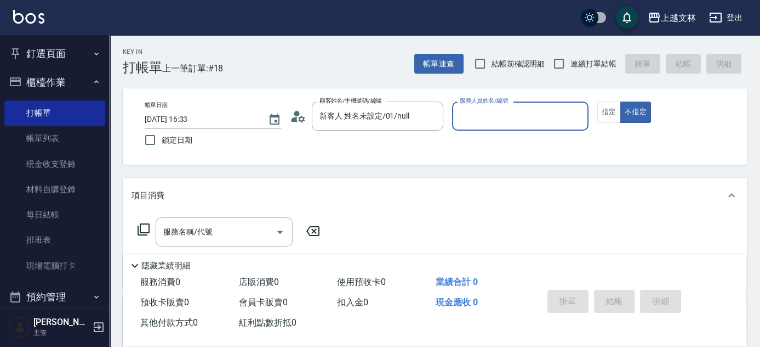
click at [518, 111] on input "服務人員姓名/編號" at bounding box center [520, 115] width 127 height 19
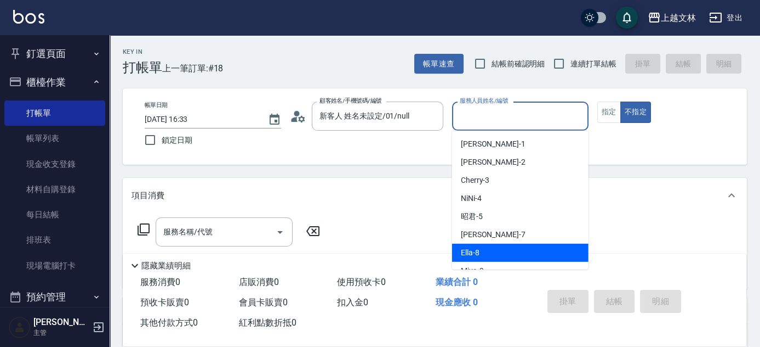
click at [470, 249] on span "Ella -8" at bounding box center [470, 253] width 19 height 12
type input "Ella-8"
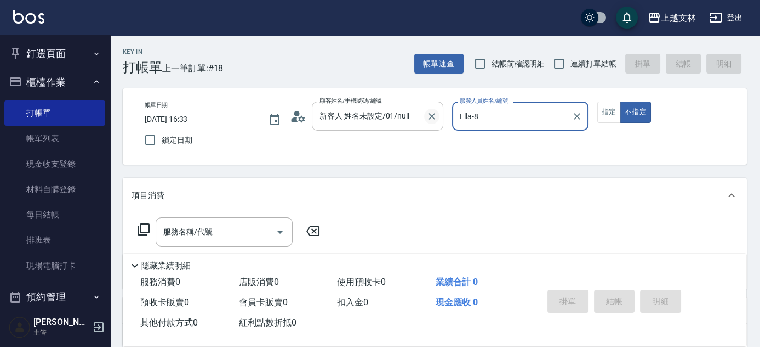
click at [430, 115] on icon "Clear" at bounding box center [432, 116] width 11 height 11
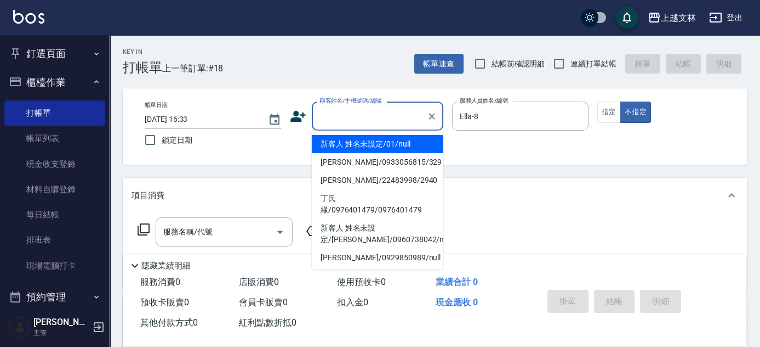
click at [391, 119] on input "顧客姓名/手機號碼/編號" at bounding box center [369, 115] width 105 height 19
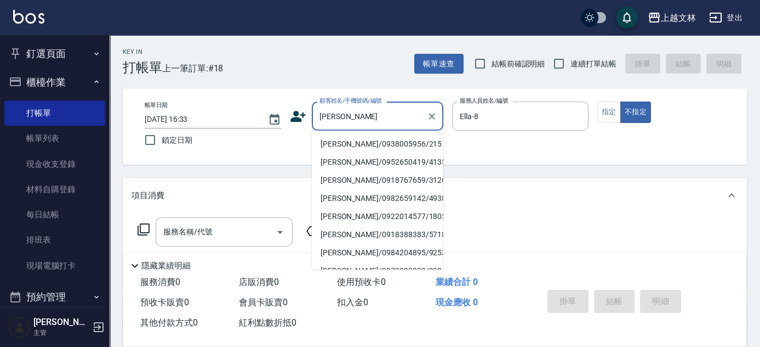
click at [343, 145] on li "[PERSON_NAME]/0938005956/215" at bounding box center [378, 144] width 132 height 18
type input "[PERSON_NAME]/0938005956/215"
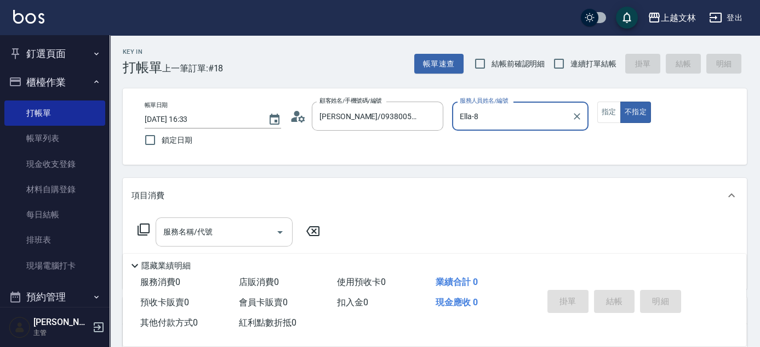
click at [233, 234] on input "服務名稱/代號" at bounding box center [216, 231] width 111 height 19
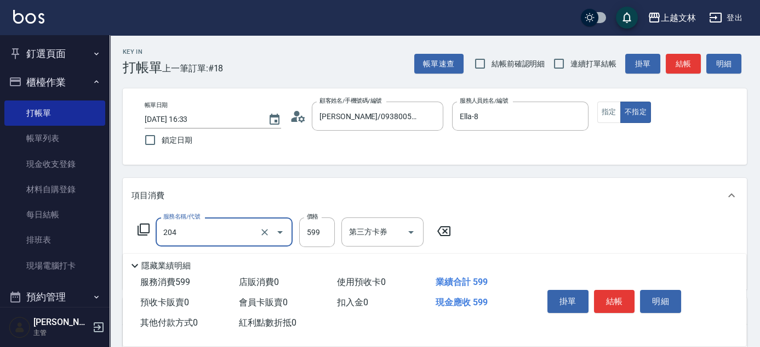
type input "A級洗+剪(204)"
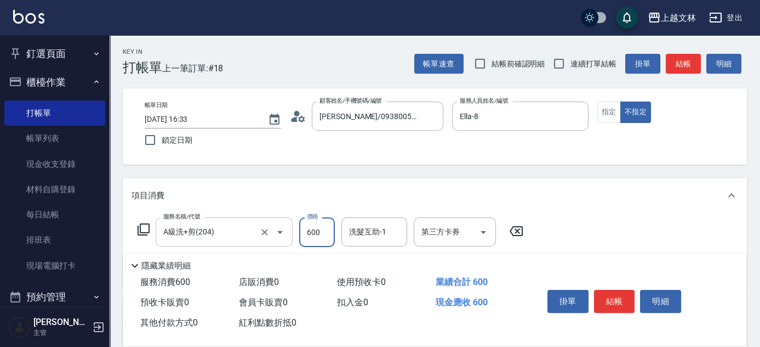
type input "600"
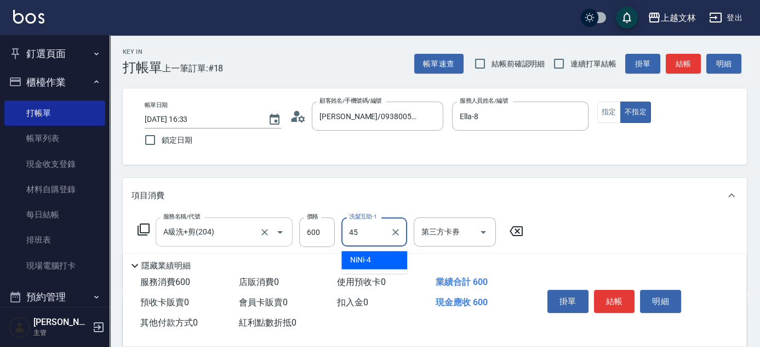
type input "之之-45"
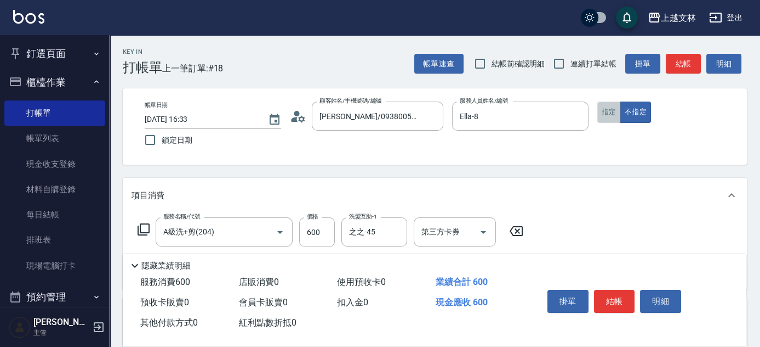
click at [603, 117] on button "指定" at bounding box center [610, 111] width 24 height 21
click at [678, 61] on button "結帳" at bounding box center [683, 64] width 35 height 20
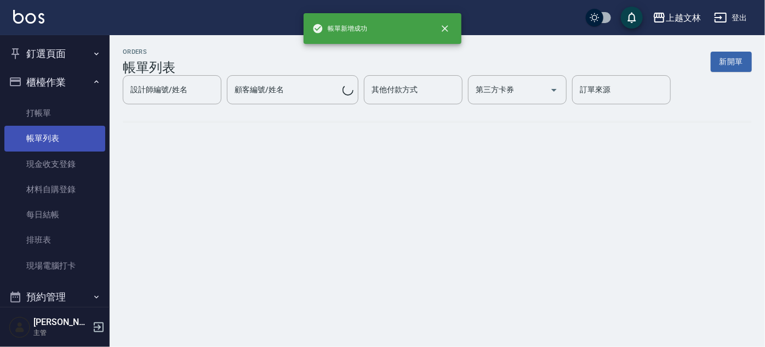
click at [60, 137] on link "帳單列表" at bounding box center [54, 138] width 101 height 25
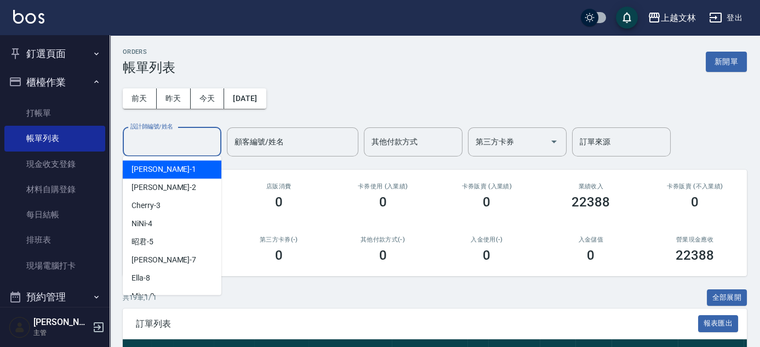
click at [174, 141] on input "設計師編號/姓名" at bounding box center [172, 141] width 89 height 19
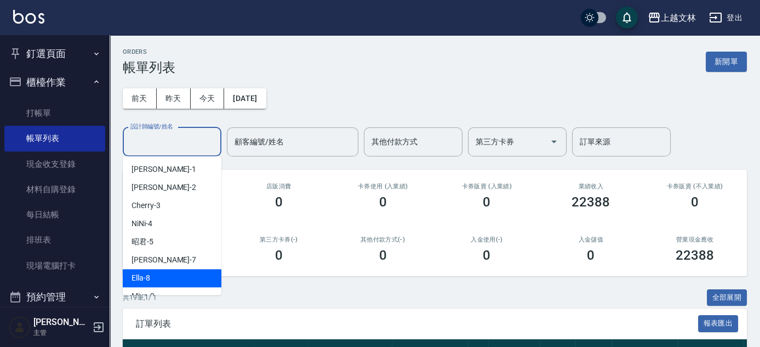
click at [147, 276] on span "Ella -8" at bounding box center [141, 278] width 19 height 12
type input "Ella-8"
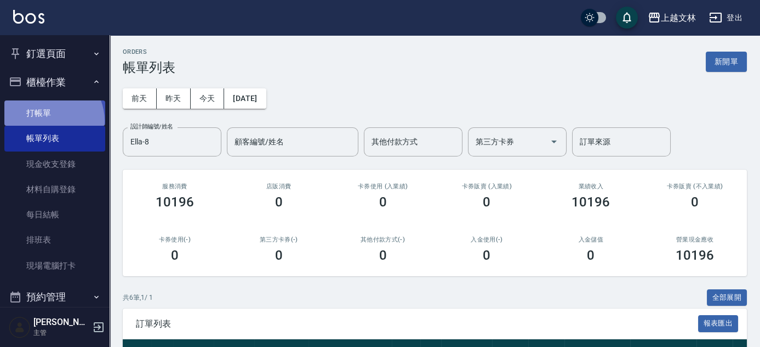
click at [48, 121] on link "打帳單" at bounding box center [54, 112] width 101 height 25
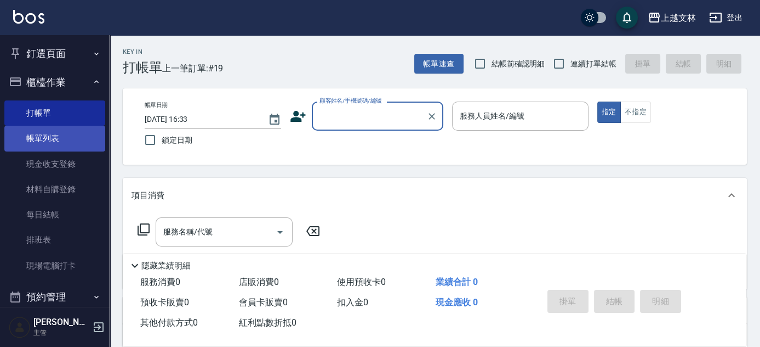
click at [45, 140] on link "帳單列表" at bounding box center [54, 138] width 101 height 25
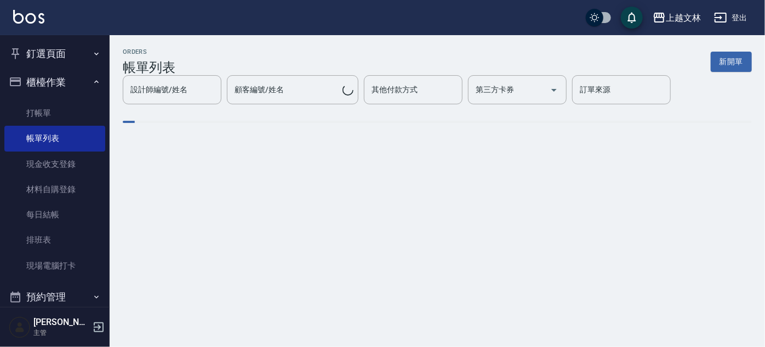
drag, startPoint x: 45, startPoint y: 140, endPoint x: 764, endPoint y: 60, distance: 723.3
click at [760, 81] on div "ORDERS 帳單列表 新開單 設計師編號/姓名 設計師編號/姓名 顧客編號/姓名 顧客編號/姓名 其他付款方式 其他付款方式 第三方卡券 第三方卡券 訂單來…" at bounding box center [438, 93] width 656 height 117
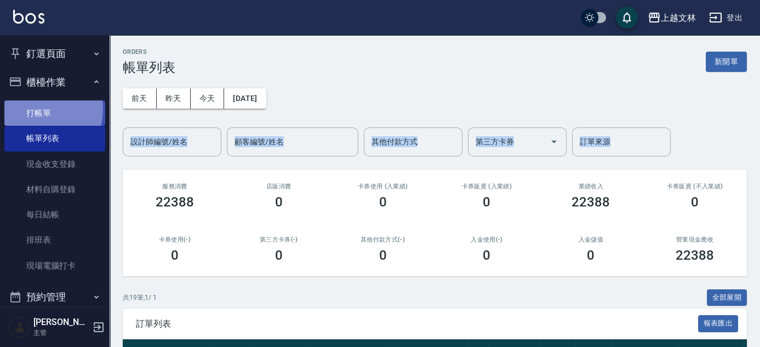
click at [39, 109] on link "打帳單" at bounding box center [54, 112] width 101 height 25
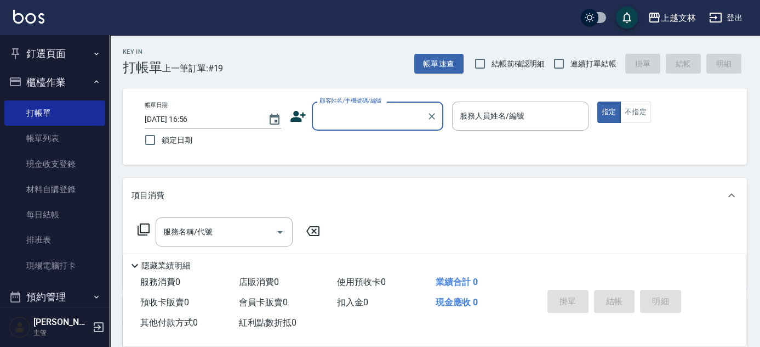
click at [386, 116] on input "顧客姓名/手機號碼/編號" at bounding box center [369, 115] width 105 height 19
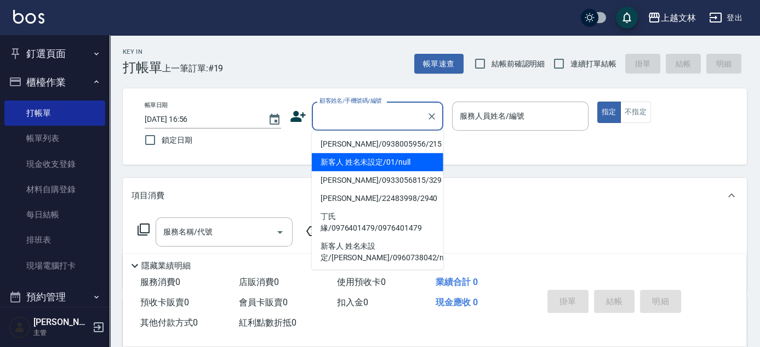
click at [366, 156] on li "新客人 姓名未設定/01/null" at bounding box center [378, 162] width 132 height 18
type input "新客人 姓名未設定/01/null"
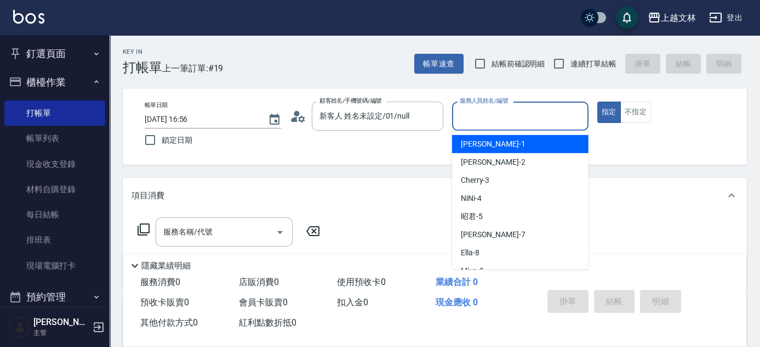
click at [494, 122] on input "服務人員姓名/編號" at bounding box center [520, 115] width 127 height 19
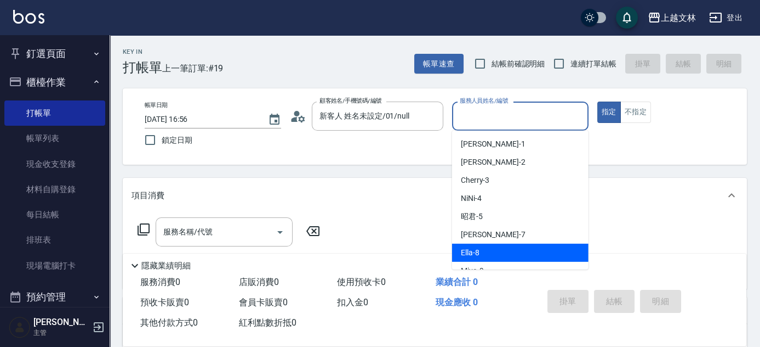
click at [470, 248] on span "Ella -8" at bounding box center [470, 253] width 19 height 12
type input "Ella-8"
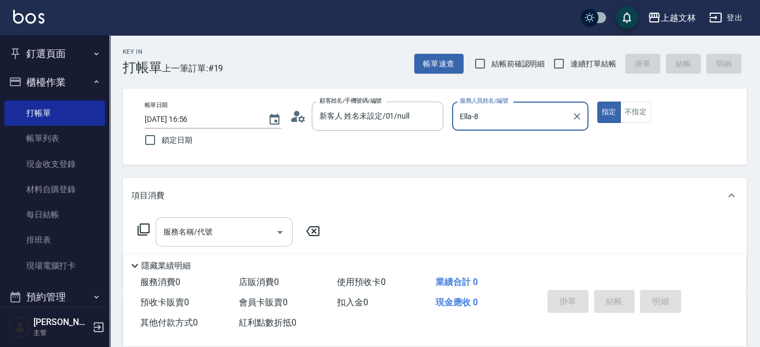
click at [243, 224] on input "服務名稱/代號" at bounding box center [216, 231] width 111 height 19
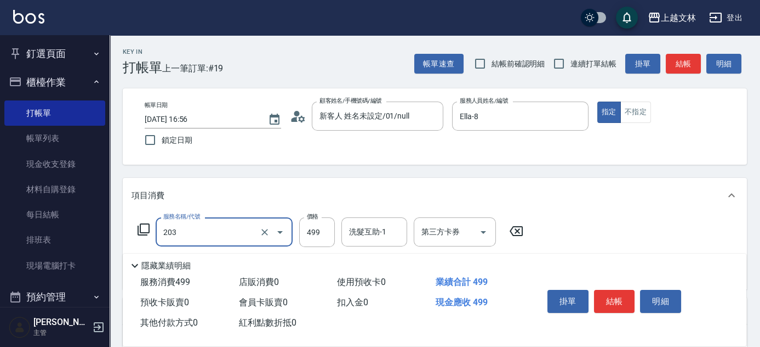
type input "B級洗+剪(203)"
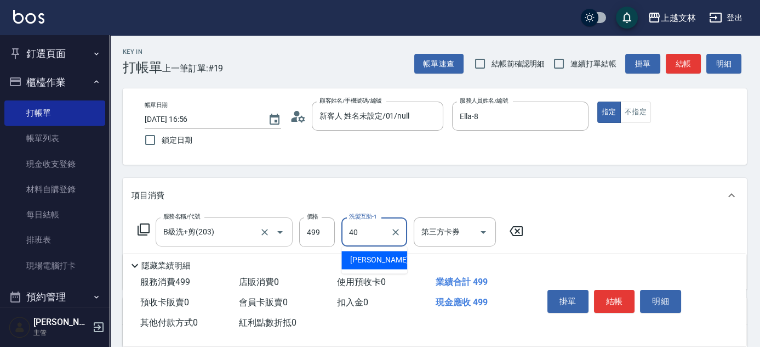
type input "[PERSON_NAME]-40"
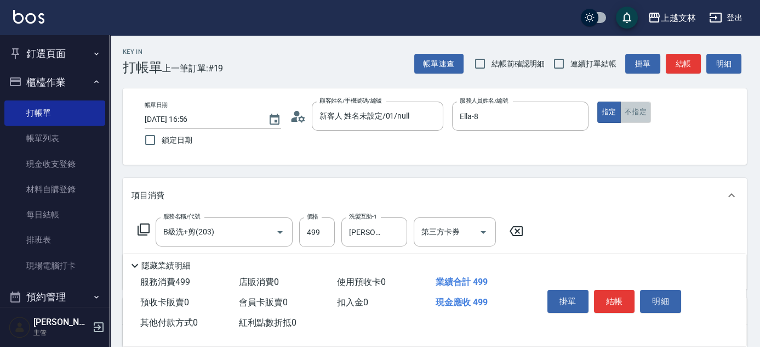
click at [644, 109] on button "不指定" at bounding box center [636, 111] width 31 height 21
click at [689, 66] on button "結帳" at bounding box center [683, 64] width 35 height 20
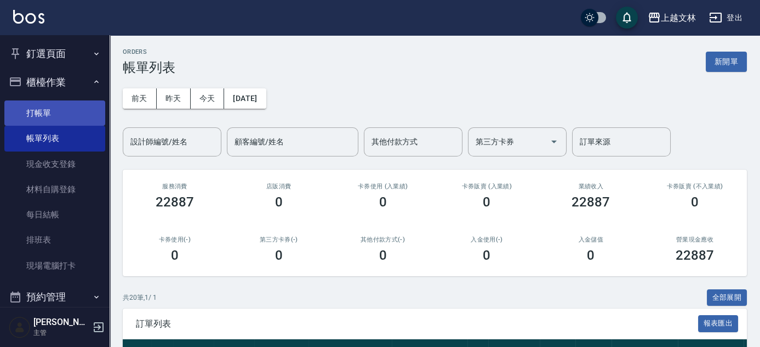
click at [33, 112] on link "打帳單" at bounding box center [54, 112] width 101 height 25
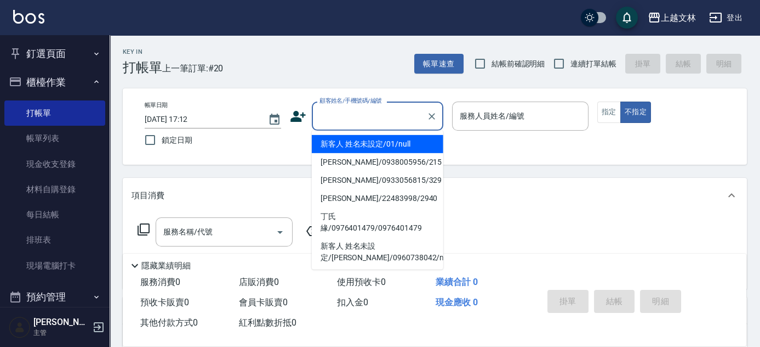
click at [364, 112] on input "顧客姓名/手機號碼/編號" at bounding box center [369, 115] width 105 height 19
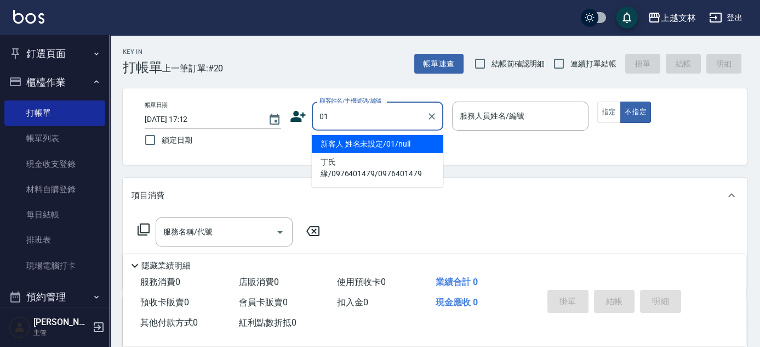
type input "新客人 姓名未設定/01/null"
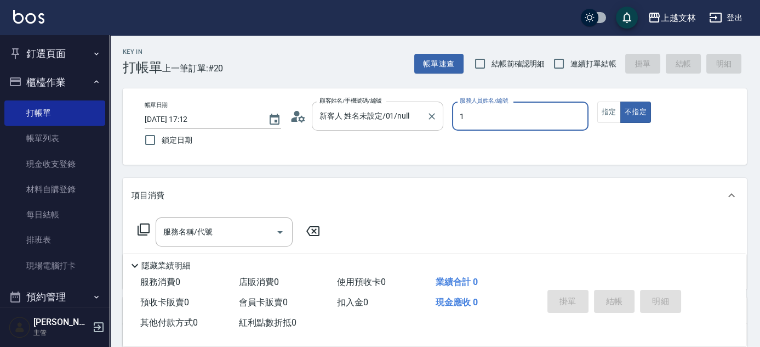
type input "1"
type button "false"
type input "[PERSON_NAME]-1"
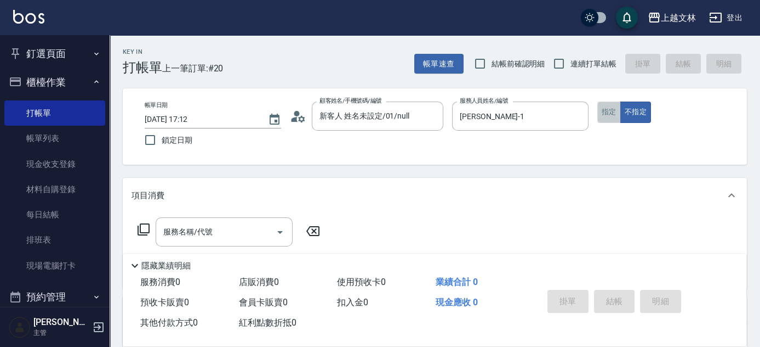
click at [610, 112] on button "指定" at bounding box center [610, 111] width 24 height 21
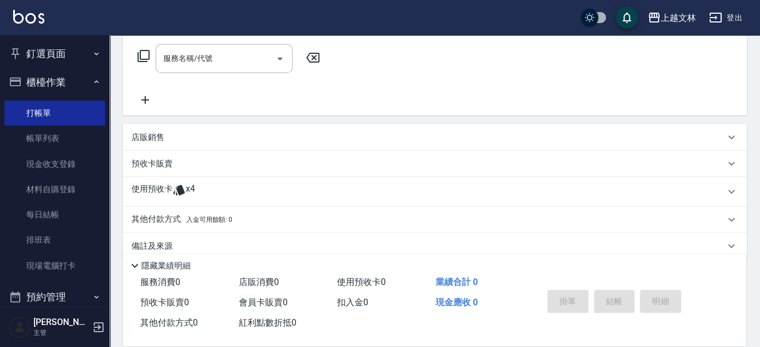
scroll to position [172, 0]
click at [150, 103] on icon at bounding box center [145, 100] width 27 height 13
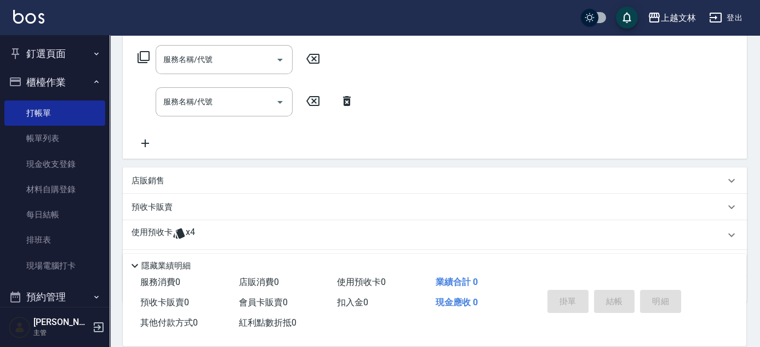
click at [154, 145] on icon at bounding box center [145, 143] width 27 height 13
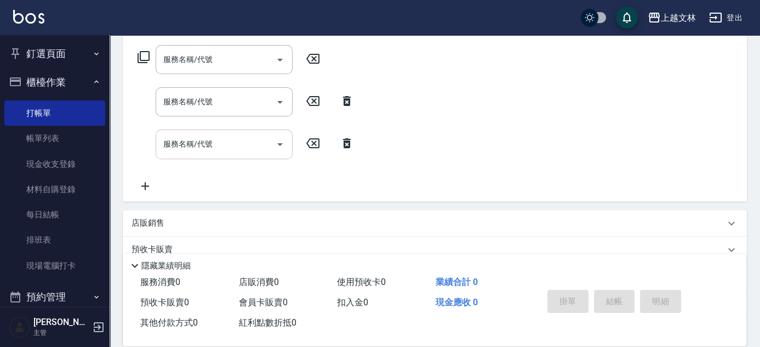
click at [147, 184] on icon at bounding box center [145, 185] width 27 height 13
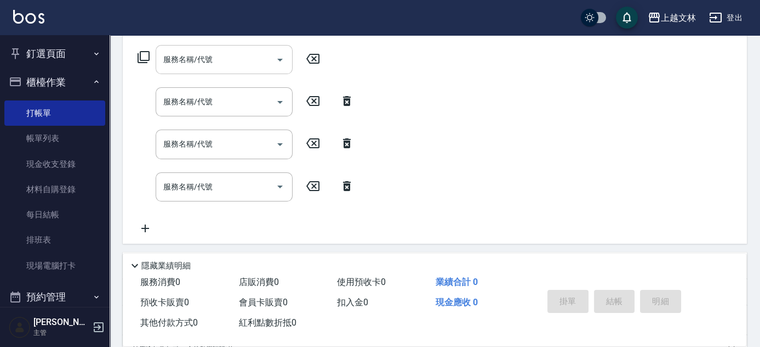
click at [198, 67] on input "服務名稱/代號" at bounding box center [216, 59] width 111 height 19
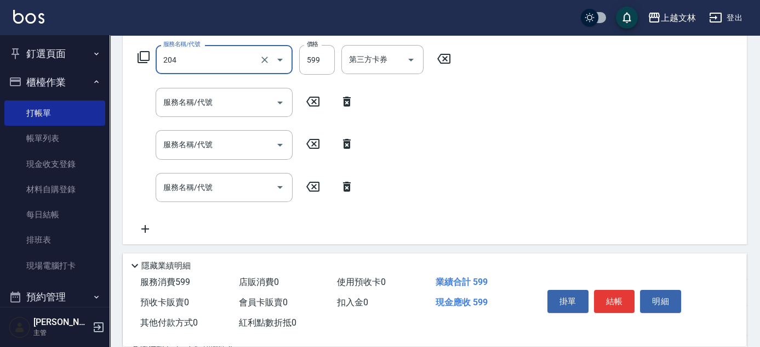
type input "A級洗+剪(204)"
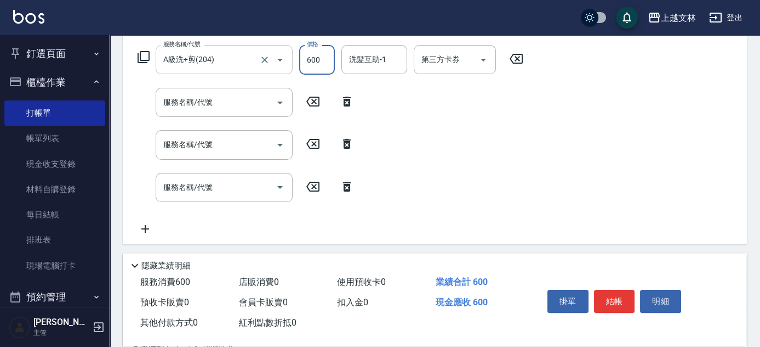
type input "600"
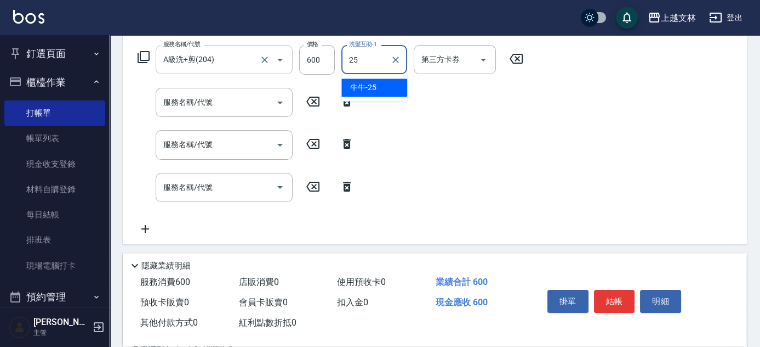
type input "牛牛-25"
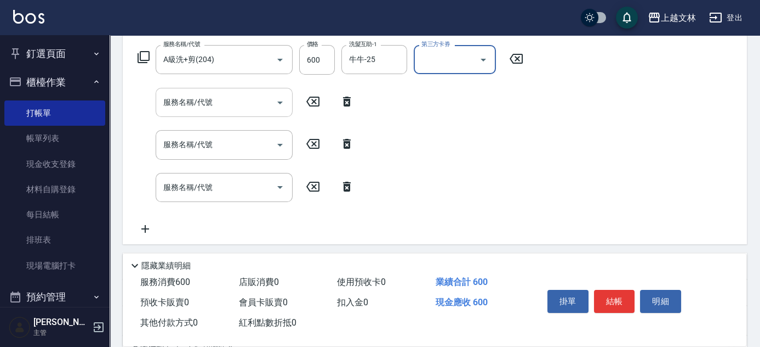
click at [255, 107] on input "服務名稱/代號" at bounding box center [216, 102] width 111 height 19
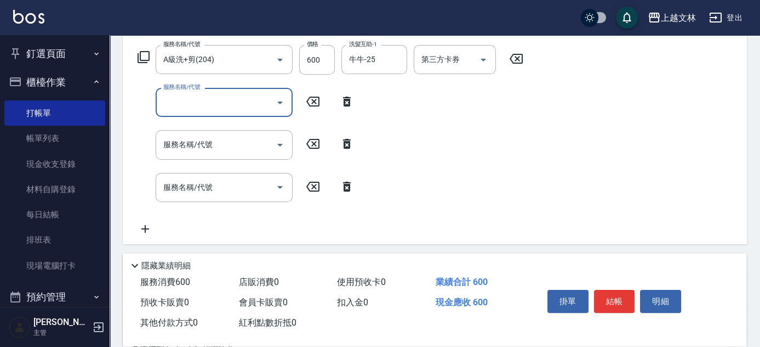
type input "2"
type input "精油洗髮(102)"
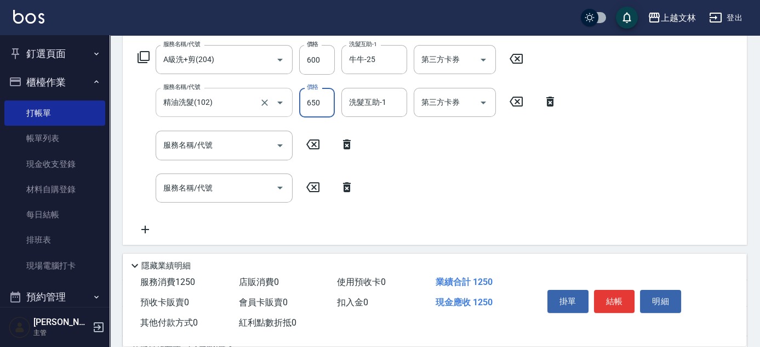
type input "650"
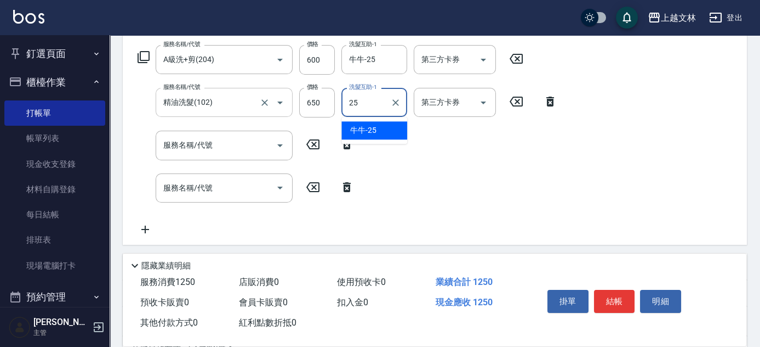
type input "牛牛-25"
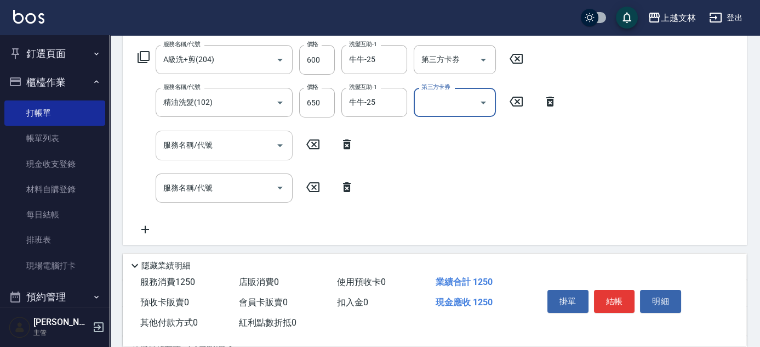
click at [225, 148] on input "服務名稱/代號" at bounding box center [216, 144] width 111 height 19
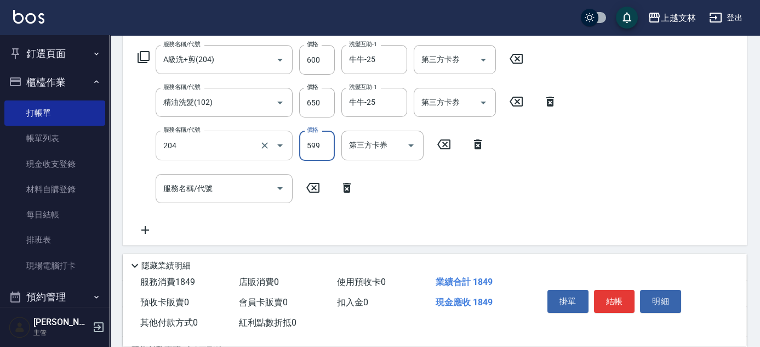
type input "A級洗+剪(204)"
type input "600"
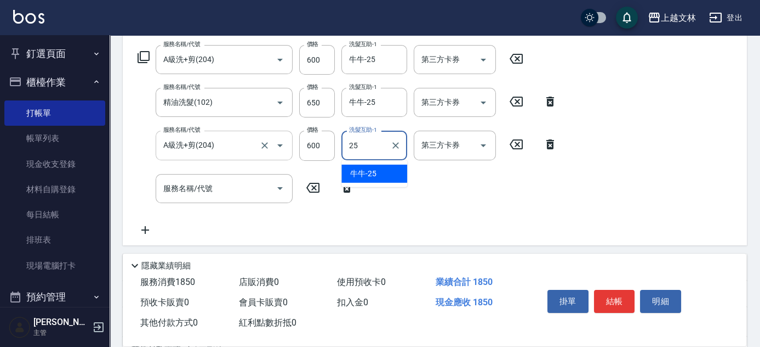
type input "牛牛-25"
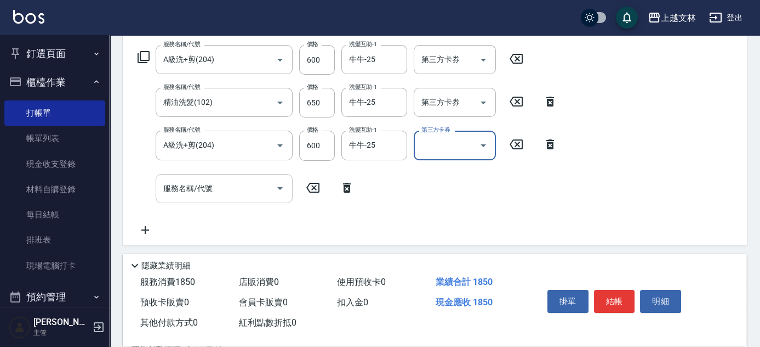
click at [209, 186] on div "服務名稱/代號 服務名稱/代號" at bounding box center [224, 188] width 137 height 29
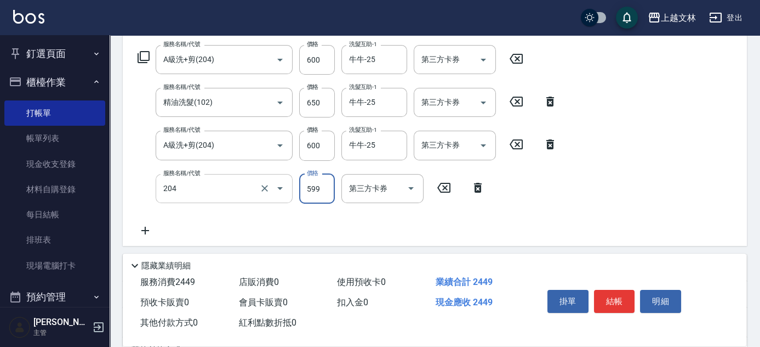
type input "A級洗+剪(204)"
type input "600"
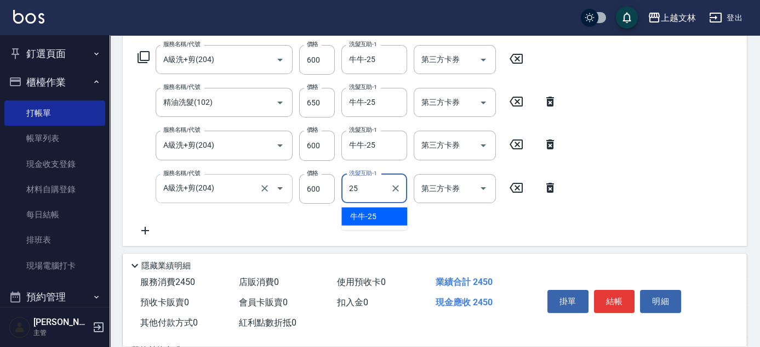
type input "牛牛-25"
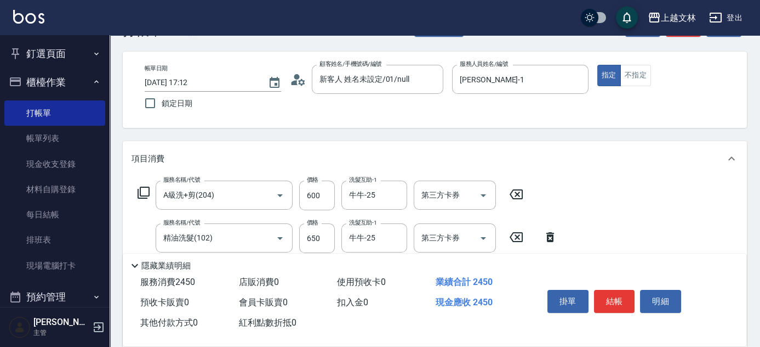
scroll to position [0, 0]
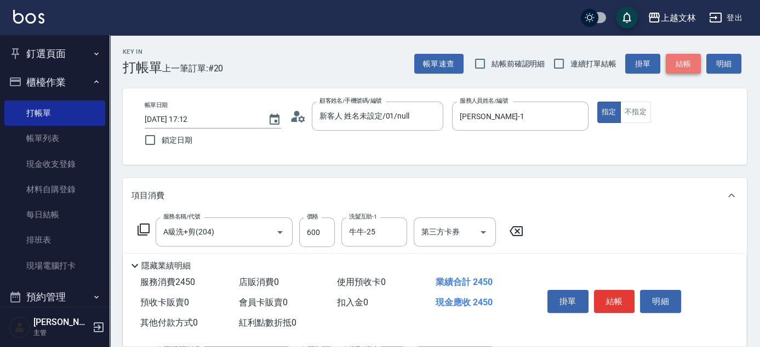
click at [697, 70] on button "結帳" at bounding box center [683, 64] width 35 height 20
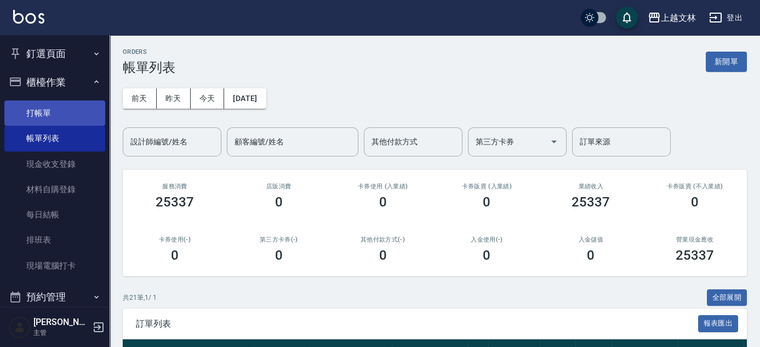
click at [37, 112] on link "打帳單" at bounding box center [54, 112] width 101 height 25
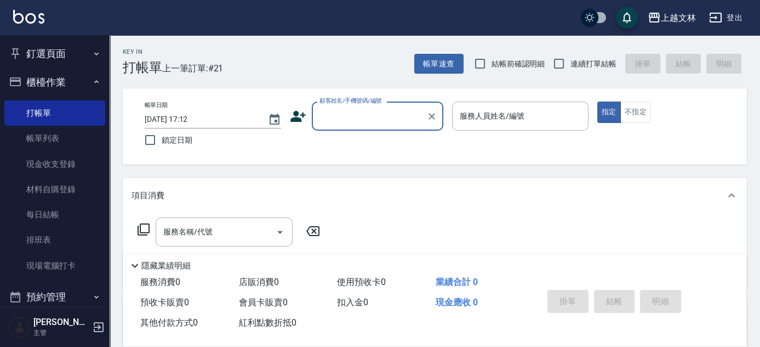
click at [368, 117] on input "顧客姓名/手機號碼/編號" at bounding box center [369, 115] width 105 height 19
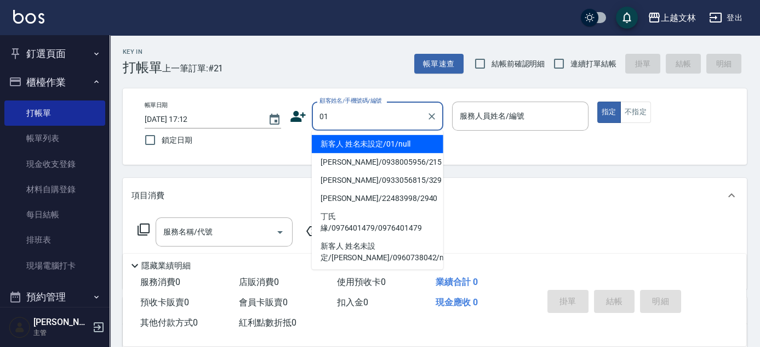
type input "新客人 姓名未設定/01/null"
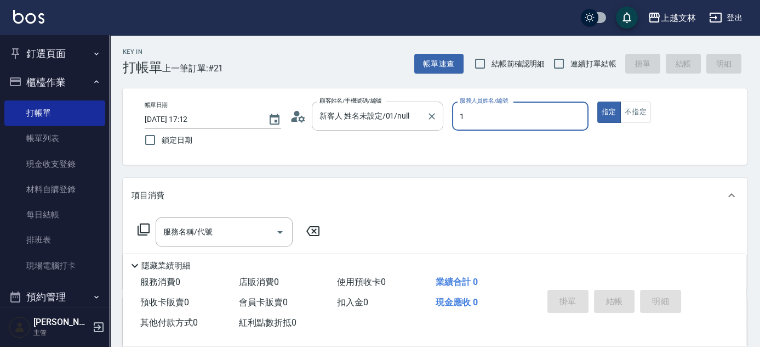
type input "[PERSON_NAME]-1"
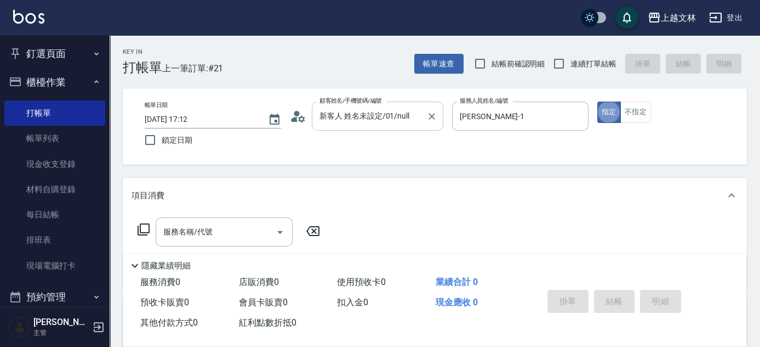
type button "true"
click at [224, 236] on input "服務名稱/代號" at bounding box center [216, 231] width 111 height 19
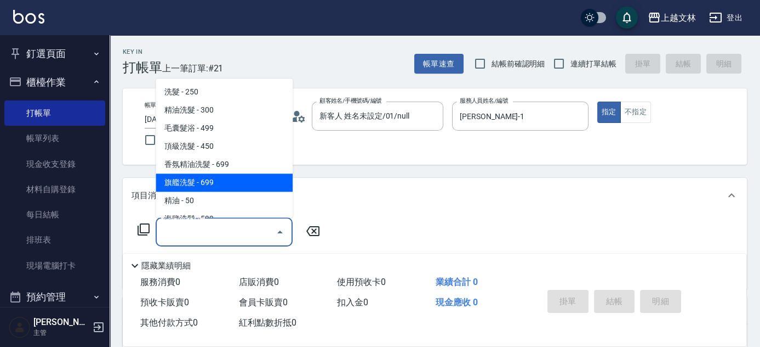
click at [222, 185] on span "旗艦洗髮 - 699" at bounding box center [224, 183] width 137 height 18
type input "旗艦洗髮(106)"
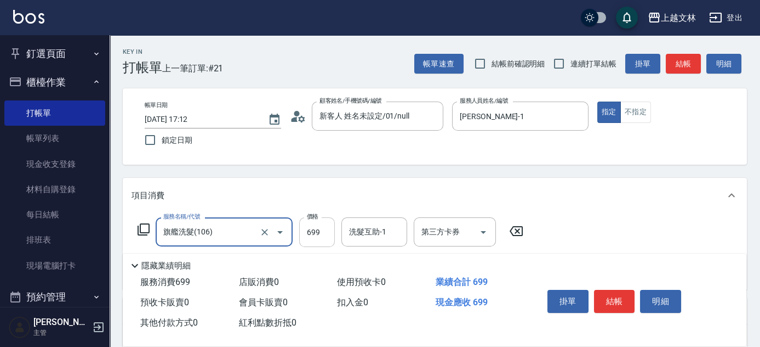
click at [316, 234] on input "699" at bounding box center [317, 232] width 36 height 30
type input "800"
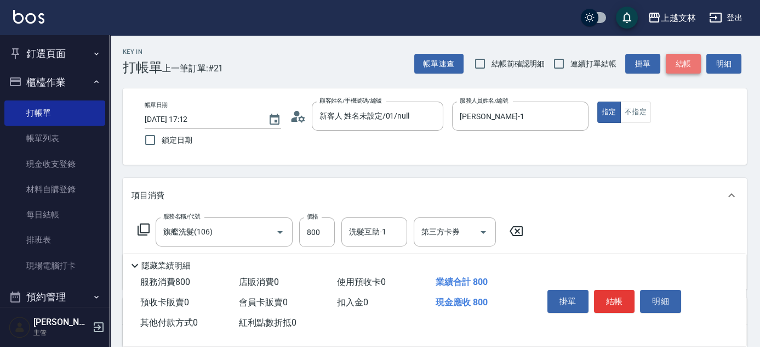
click at [691, 70] on button "結帳" at bounding box center [683, 64] width 35 height 20
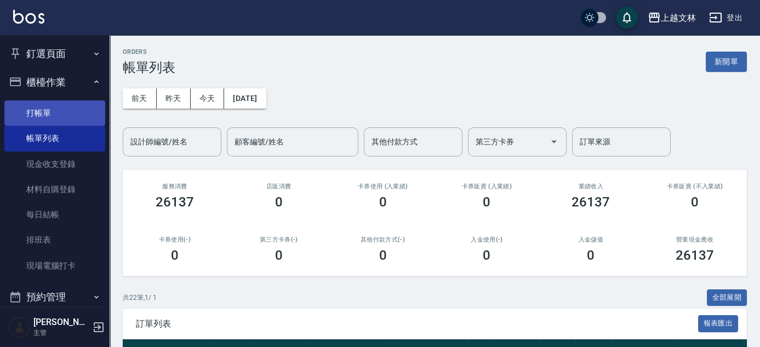
click at [64, 109] on link "打帳單" at bounding box center [54, 112] width 101 height 25
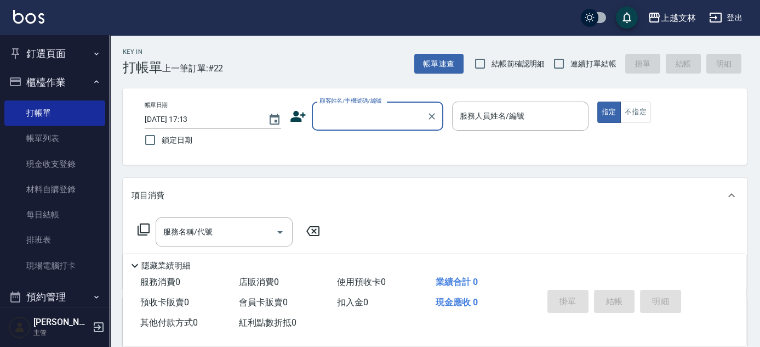
click at [377, 110] on input "顧客姓名/手機號碼/編號" at bounding box center [369, 115] width 105 height 19
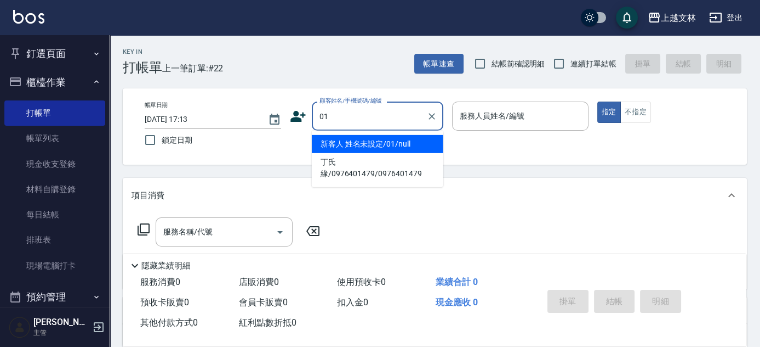
type input "01"
type input "1"
type input "新客人 姓名未設定/01/null"
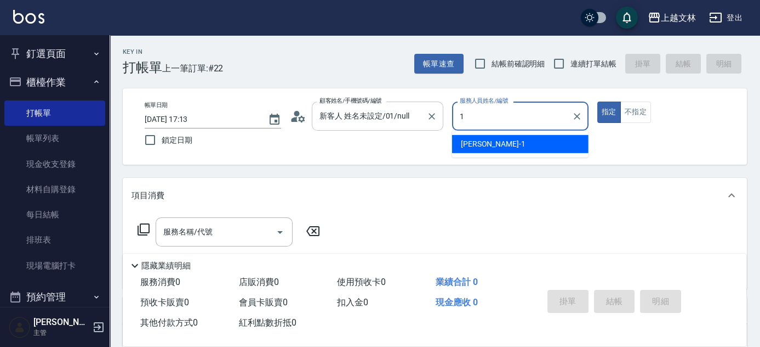
type input "[PERSON_NAME]-1"
type button "true"
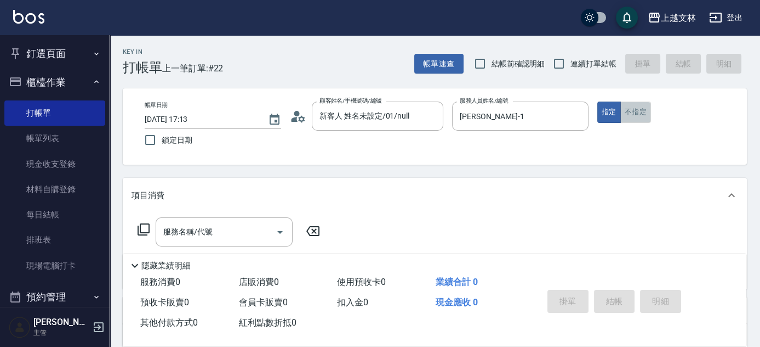
click at [647, 110] on button "不指定" at bounding box center [636, 111] width 31 height 21
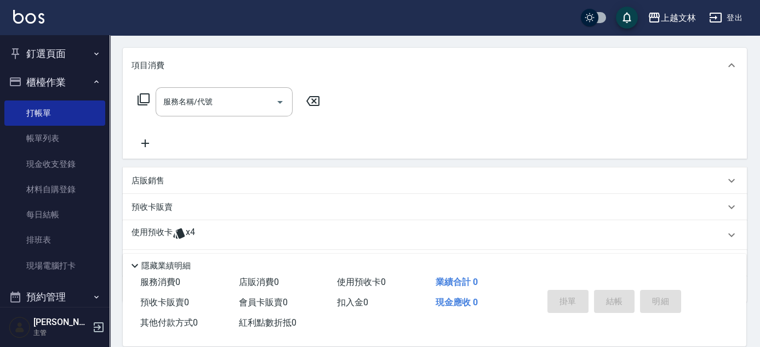
scroll to position [139, 0]
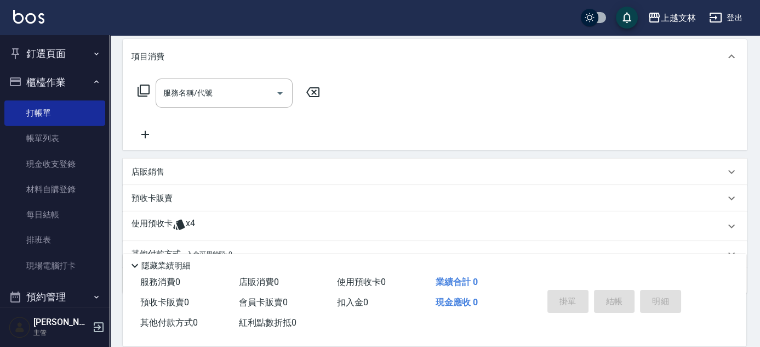
click at [150, 133] on icon at bounding box center [145, 134] width 27 height 13
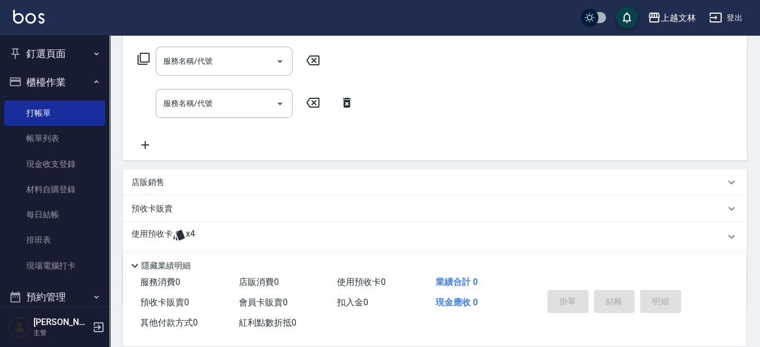
scroll to position [175, 0]
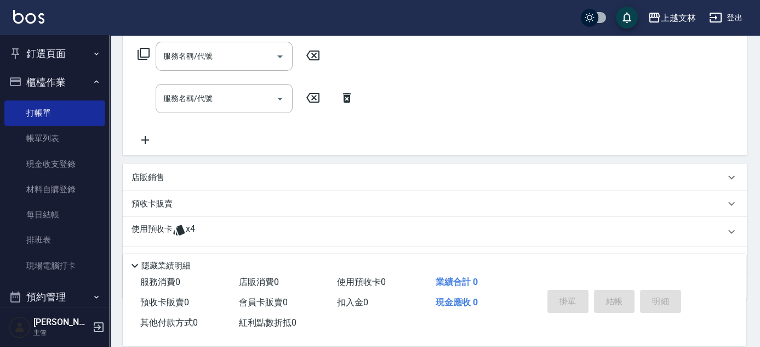
click at [137, 143] on icon at bounding box center [145, 139] width 27 height 13
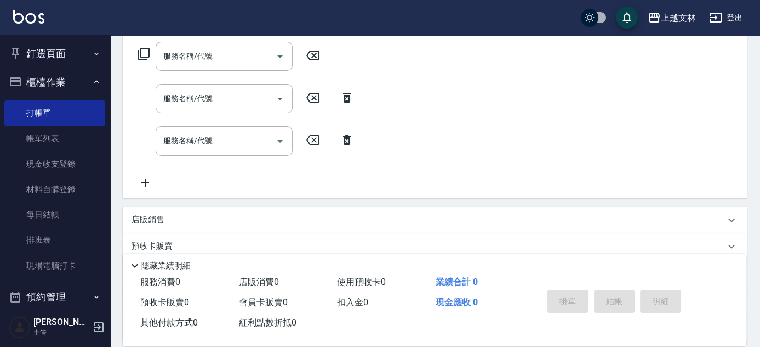
click at [140, 181] on icon at bounding box center [145, 182] width 27 height 13
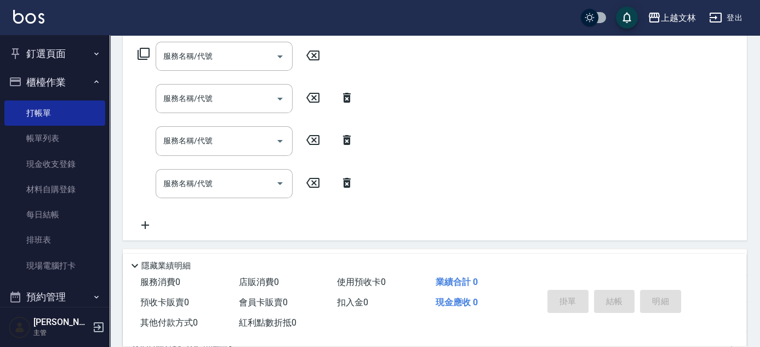
click at [205, 56] on input "服務名稱/代號" at bounding box center [216, 56] width 111 height 19
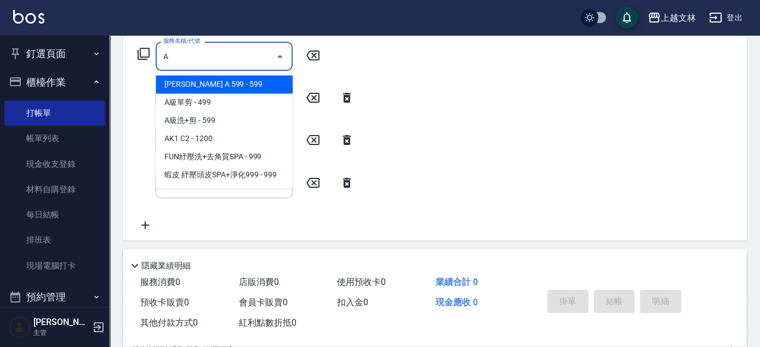
click at [226, 84] on span "[PERSON_NAME] A 599 - 599" at bounding box center [224, 84] width 137 height 18
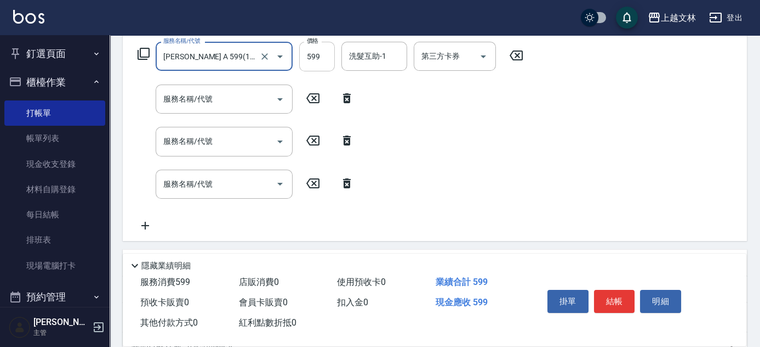
type input "[PERSON_NAME] A 599(118)"
click at [317, 55] on input "599" at bounding box center [317, 57] width 36 height 30
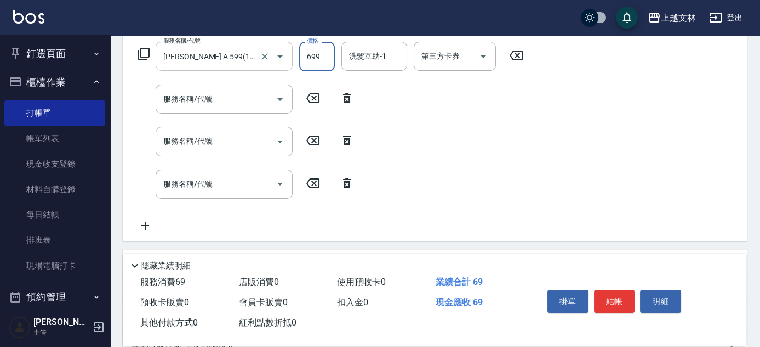
type input "699"
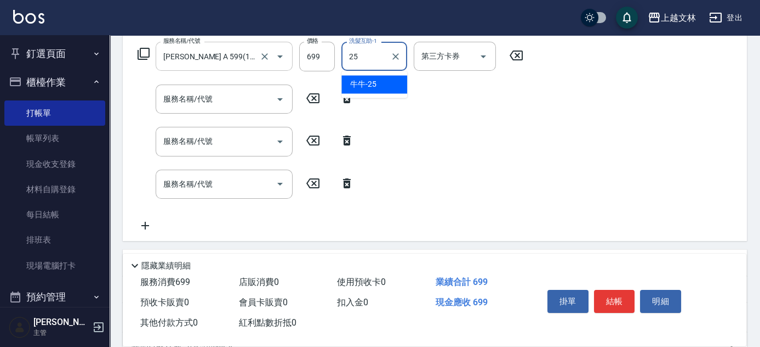
type input "牛牛-25"
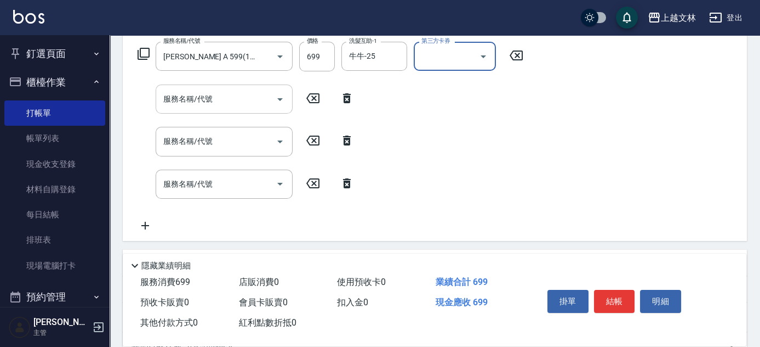
click at [240, 93] on input "服務名稱/代號" at bounding box center [216, 98] width 111 height 19
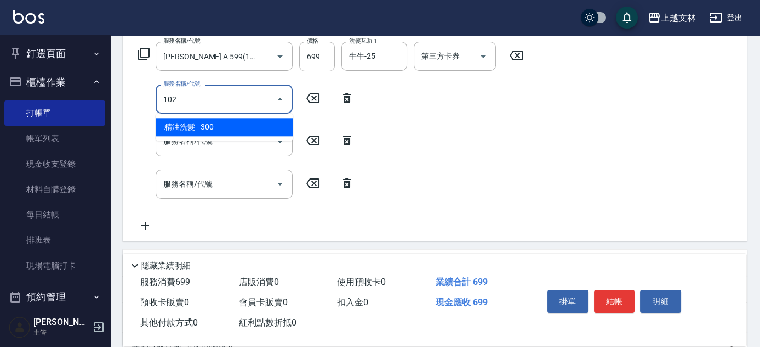
type input "精油洗髮(102)"
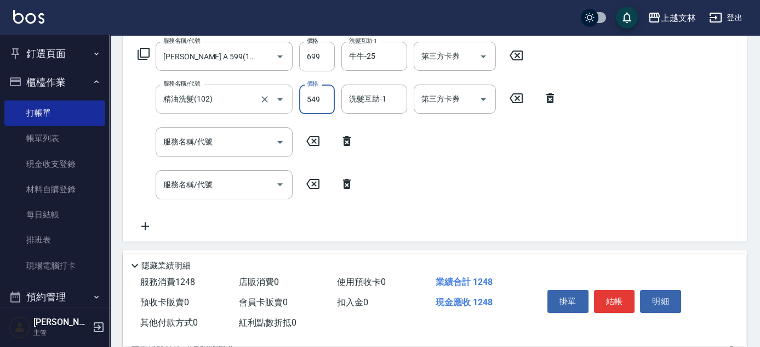
type input "549"
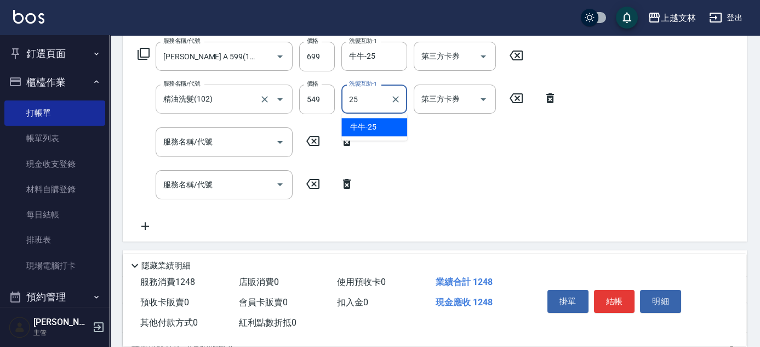
type input "牛牛-25"
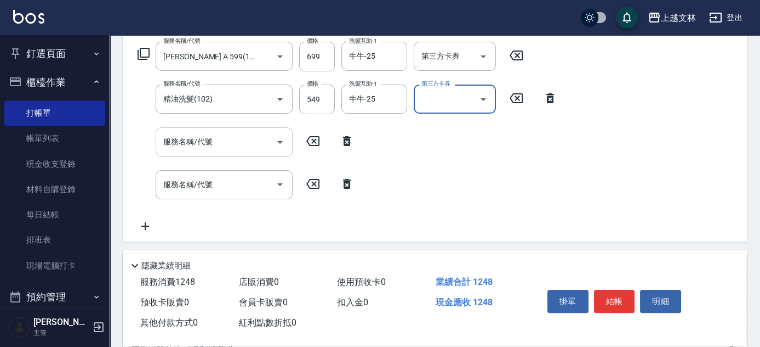
click at [220, 135] on input "服務名稱/代號" at bounding box center [216, 141] width 111 height 19
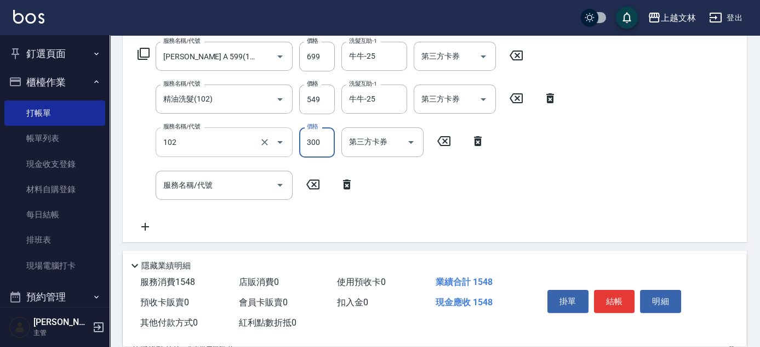
type input "精油洗髮(102)"
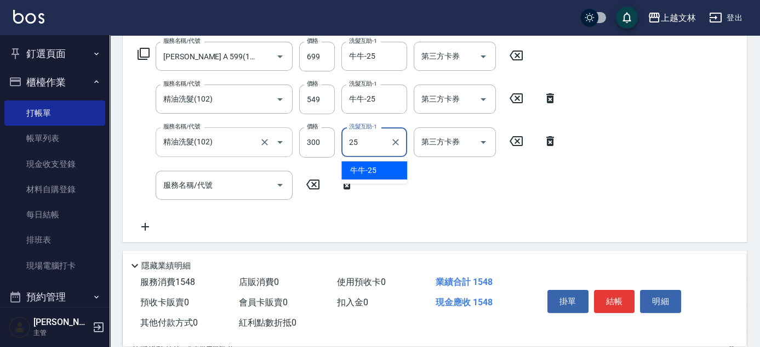
type input "牛牛-25"
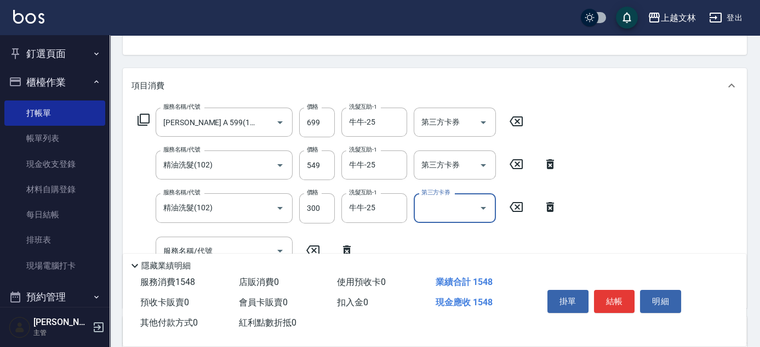
scroll to position [9, 0]
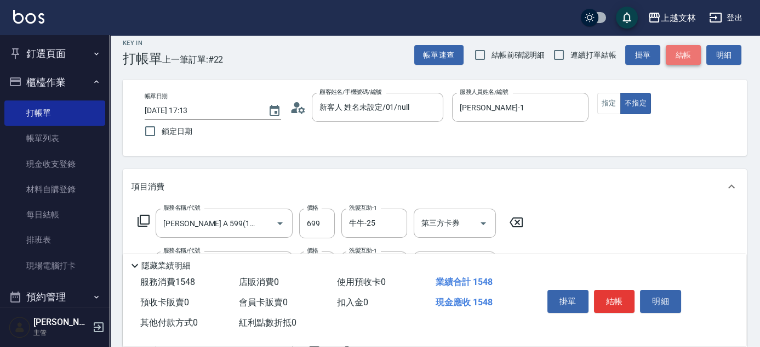
click at [681, 60] on button "結帳" at bounding box center [683, 55] width 35 height 20
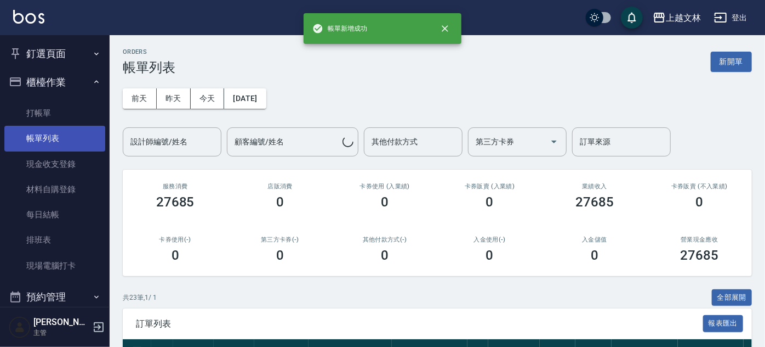
click at [30, 142] on link "帳單列表" at bounding box center [54, 138] width 101 height 25
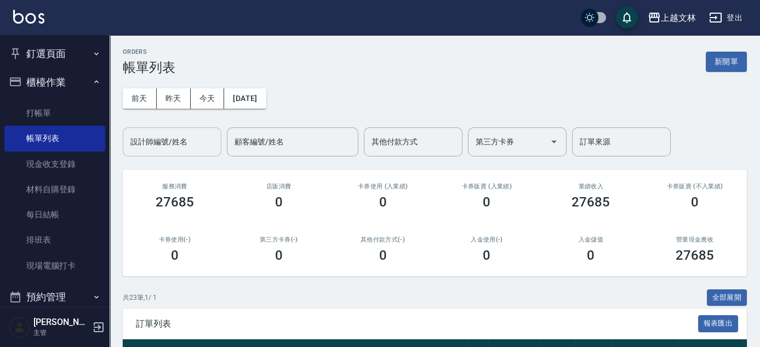
click at [176, 144] on div "設計師編號/姓名 設計師編號/姓名" at bounding box center [172, 141] width 99 height 29
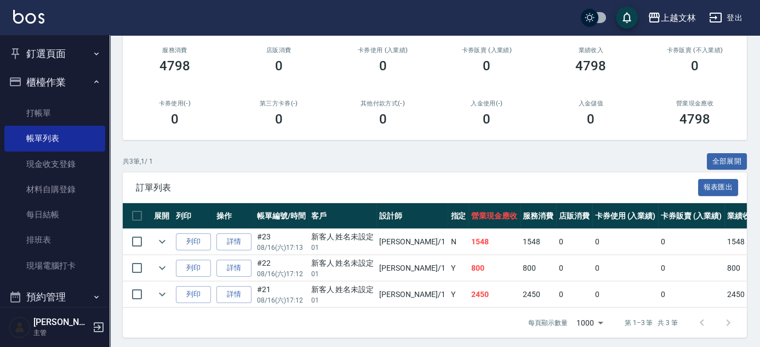
scroll to position [137, 0]
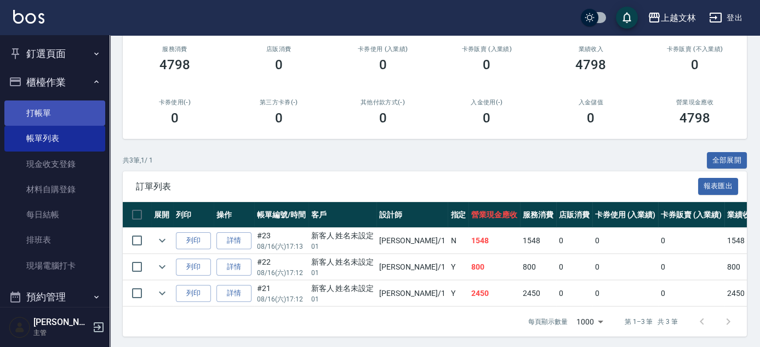
type input "[PERSON_NAME]-1"
click at [64, 110] on link "打帳單" at bounding box center [54, 112] width 101 height 25
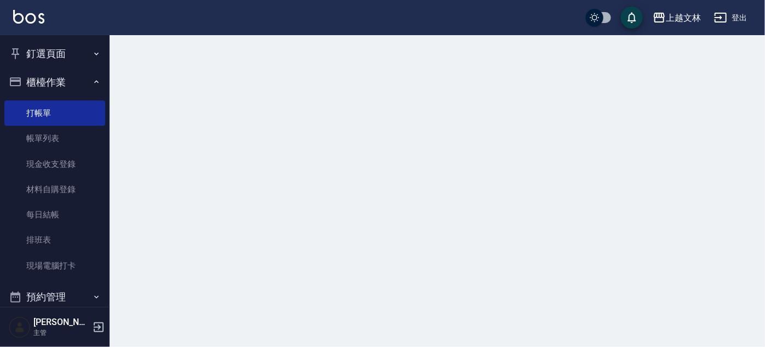
click at [66, 86] on button "櫃檯作業" at bounding box center [54, 82] width 101 height 29
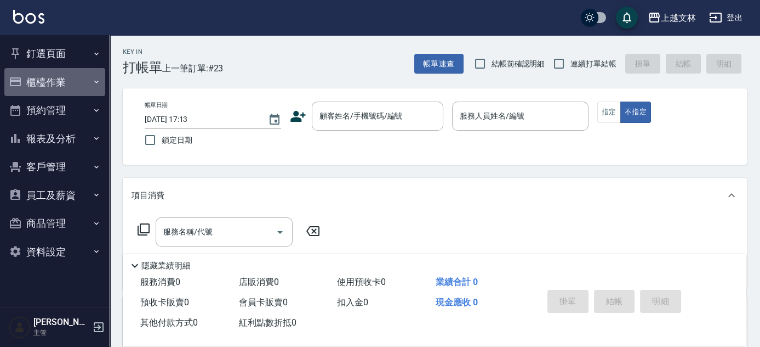
click at [60, 81] on button "櫃檯作業" at bounding box center [54, 82] width 101 height 29
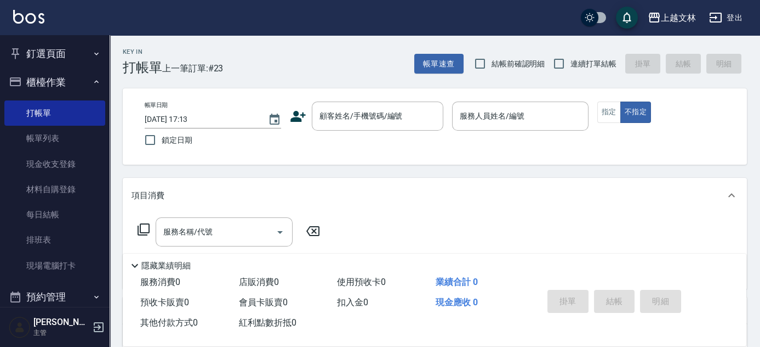
click at [73, 115] on link "打帳單" at bounding box center [54, 112] width 101 height 25
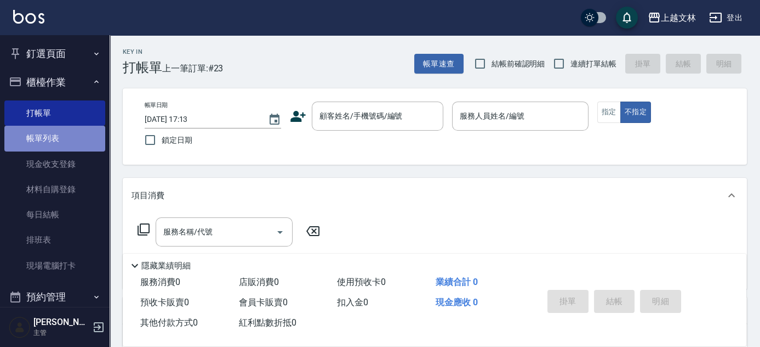
click at [60, 146] on link "帳單列表" at bounding box center [54, 138] width 101 height 25
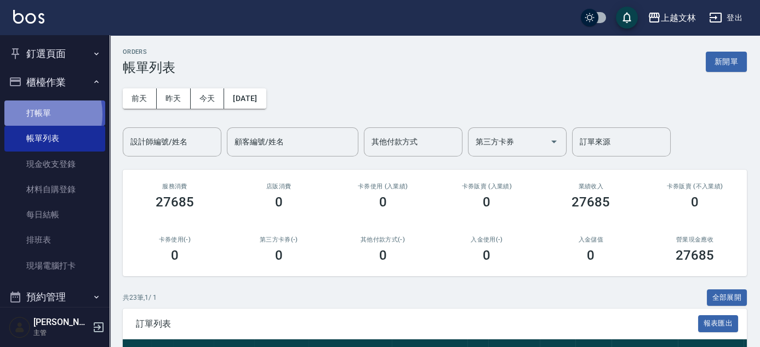
click at [34, 114] on link "打帳單" at bounding box center [54, 112] width 101 height 25
